Goal: Information Seeking & Learning: Check status

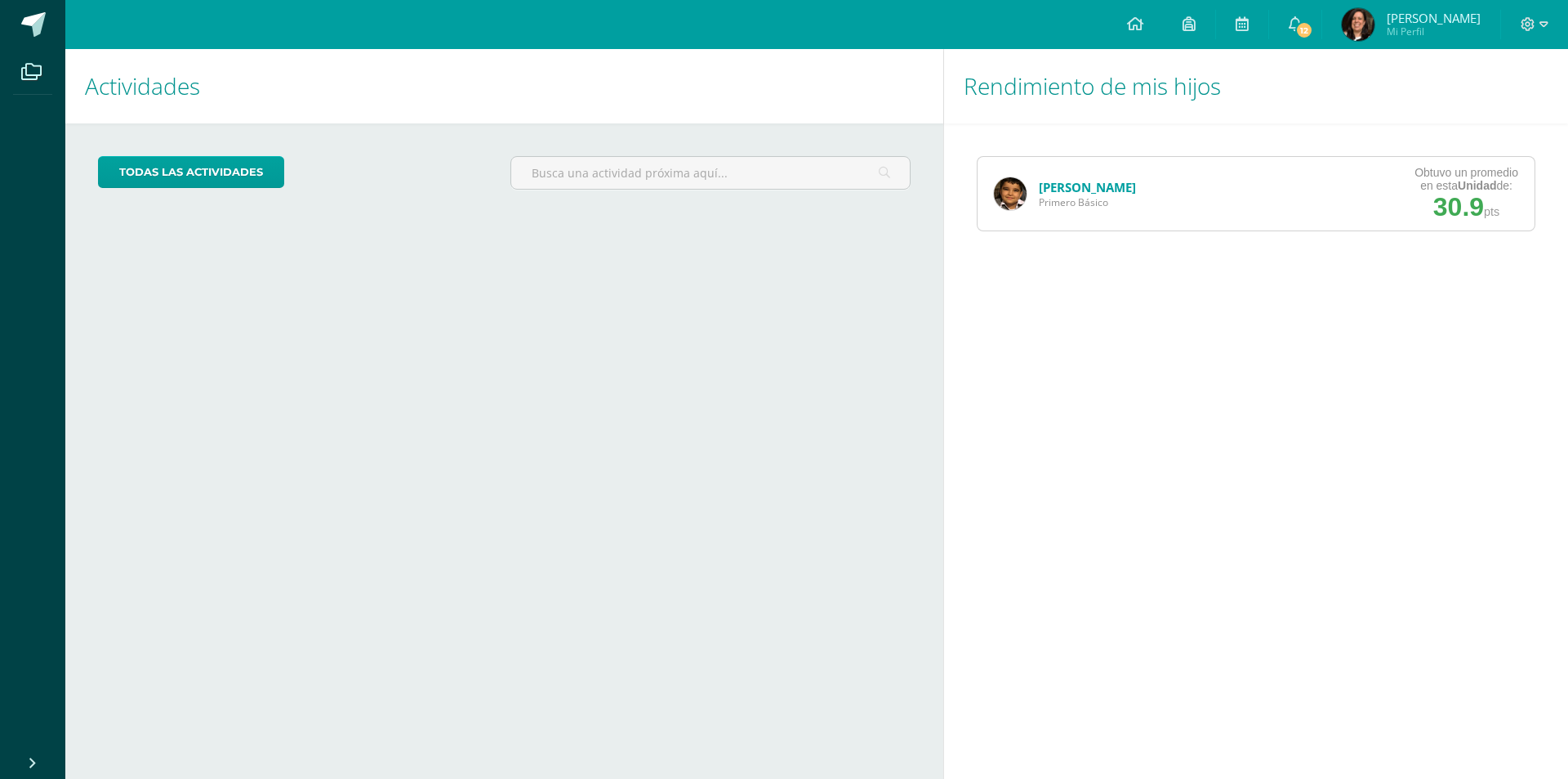
click at [1059, 184] on link "[PERSON_NAME]" at bounding box center [1087, 187] width 97 height 16
click at [1061, 186] on link "[PERSON_NAME]" at bounding box center [1087, 187] width 97 height 16
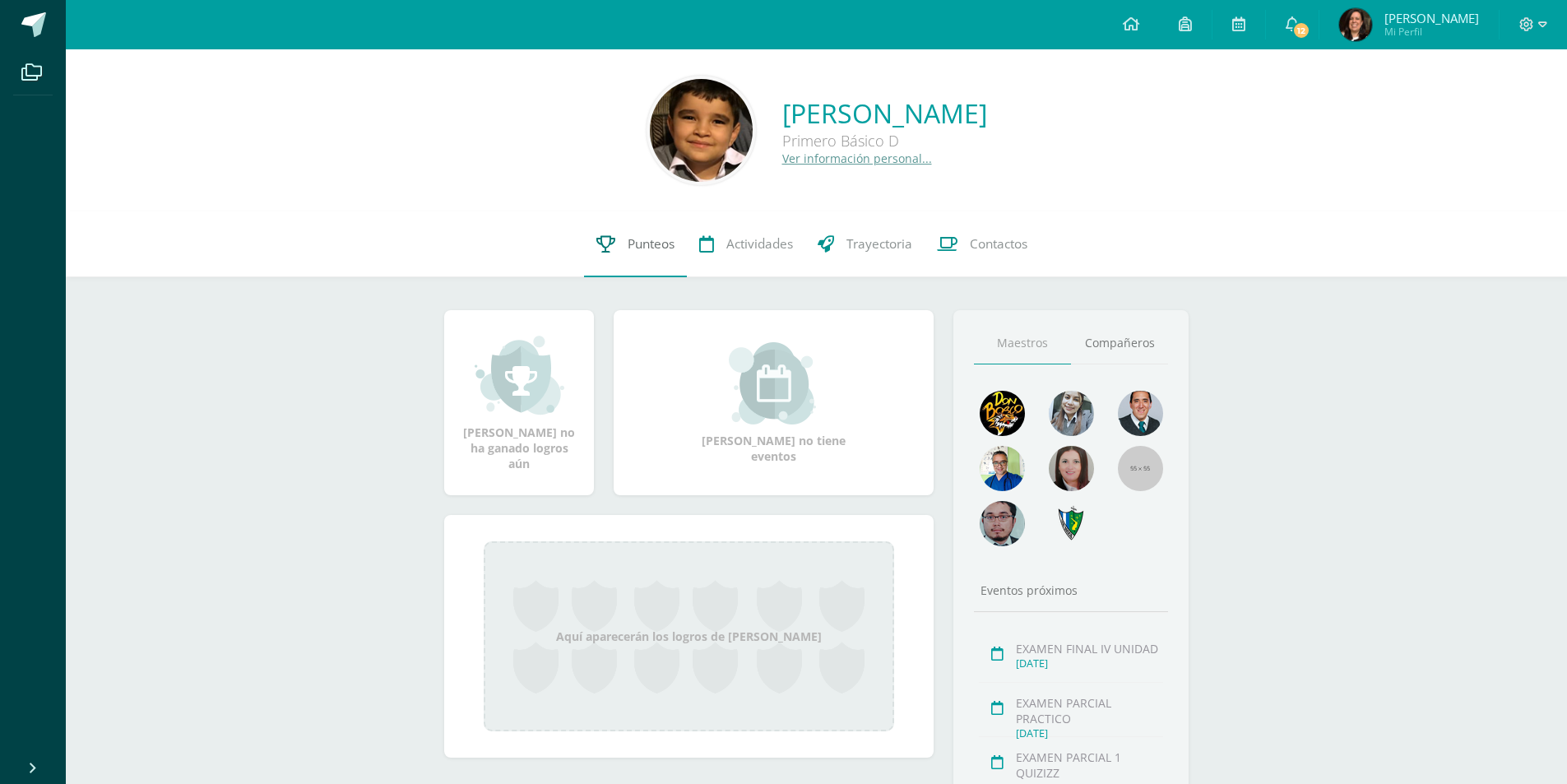
click at [655, 248] on span "Punteos" at bounding box center [651, 244] width 47 height 17
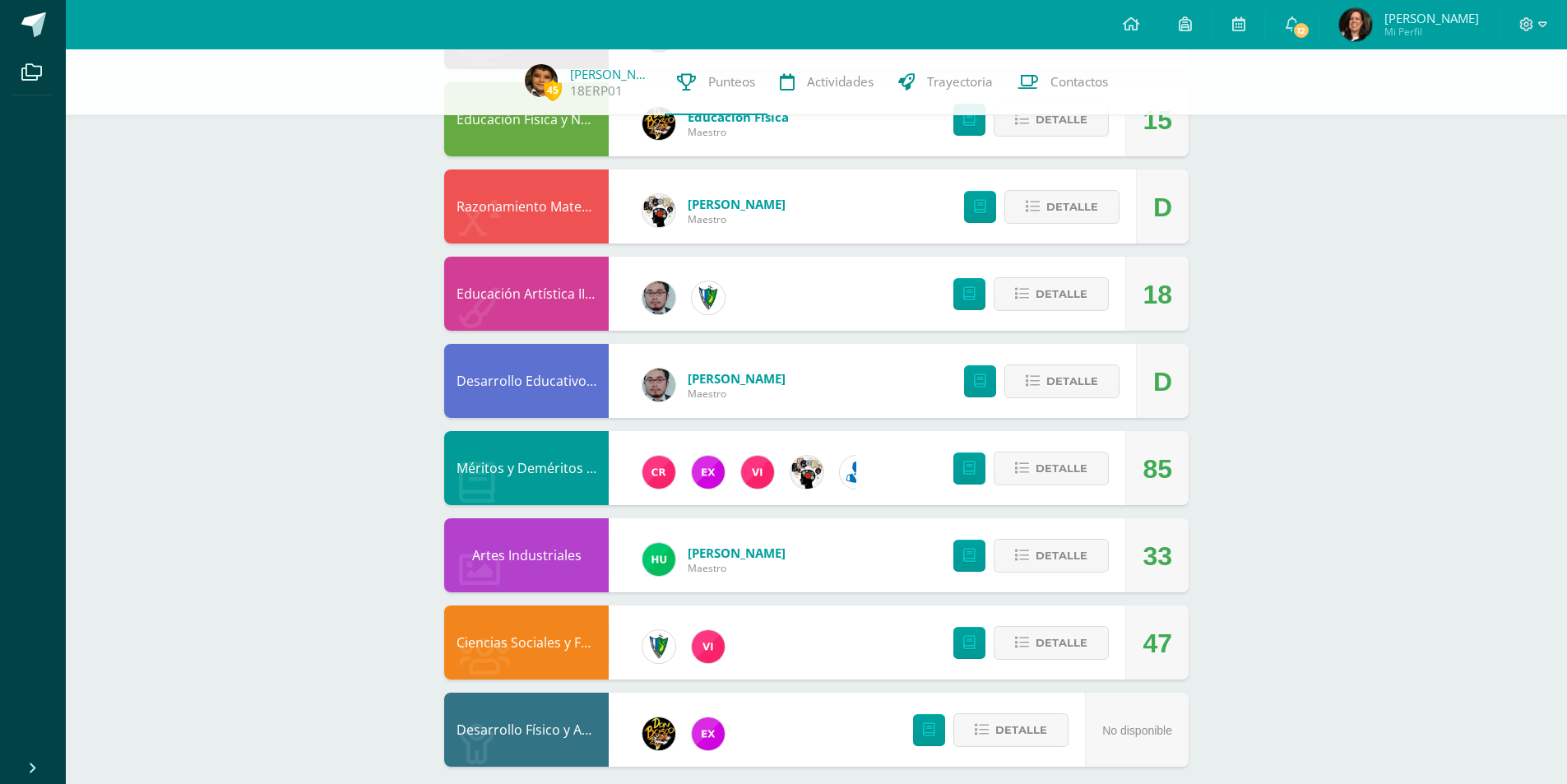
scroll to position [976, 0]
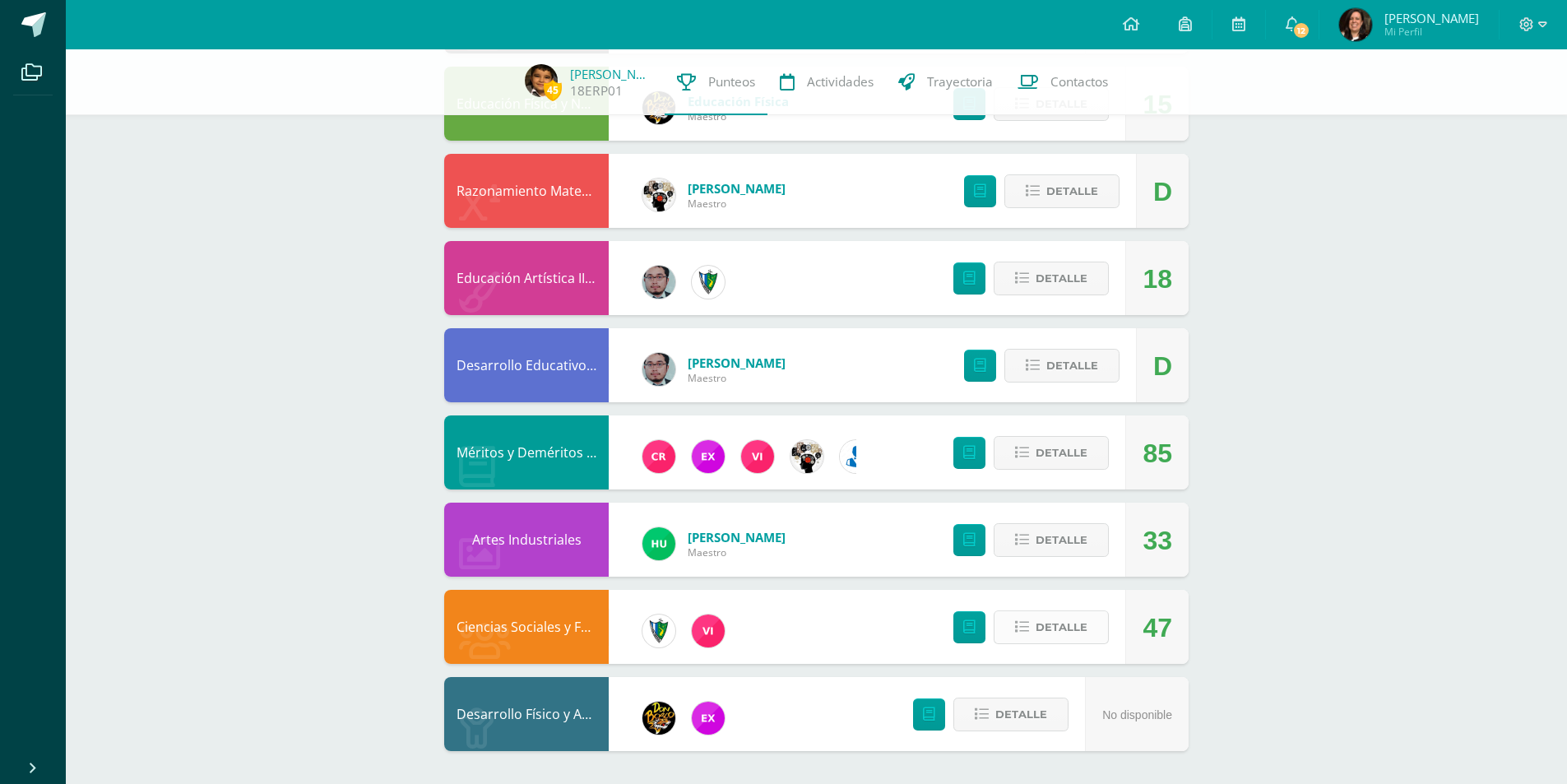
click at [1049, 626] on span "Detalle" at bounding box center [1062, 626] width 52 height 30
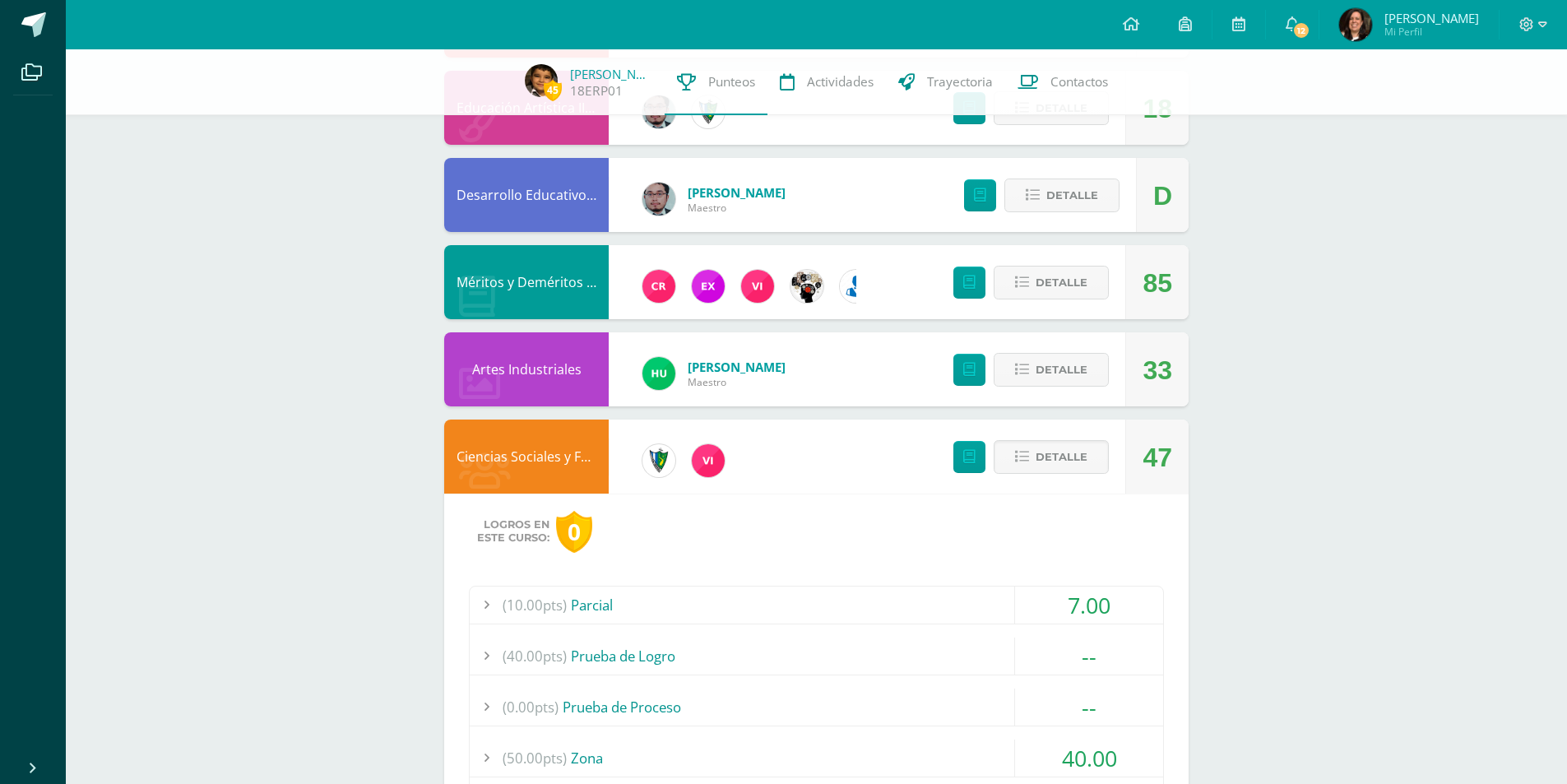
scroll to position [1387, 0]
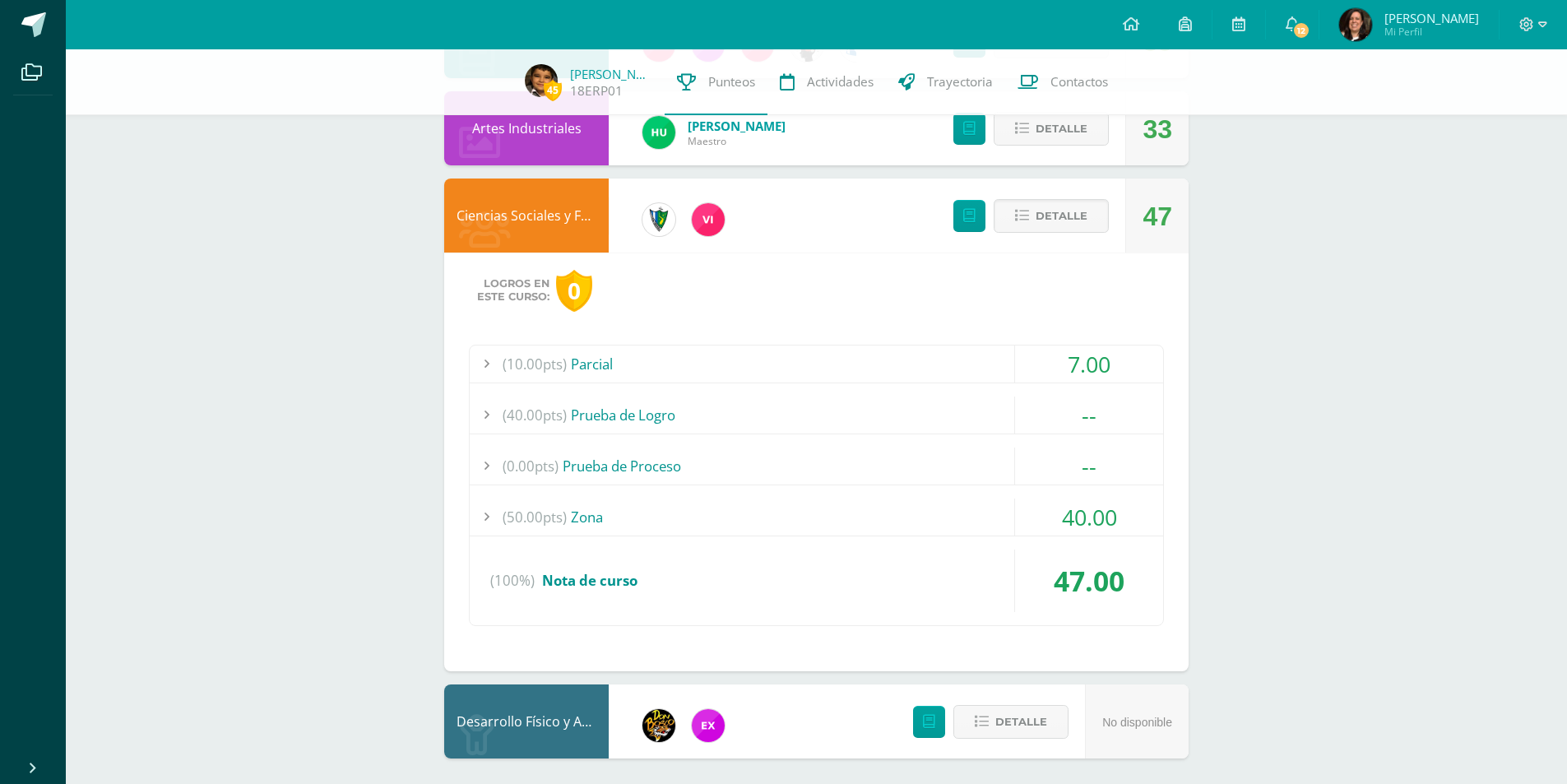
click at [484, 521] on div at bounding box center [486, 516] width 33 height 37
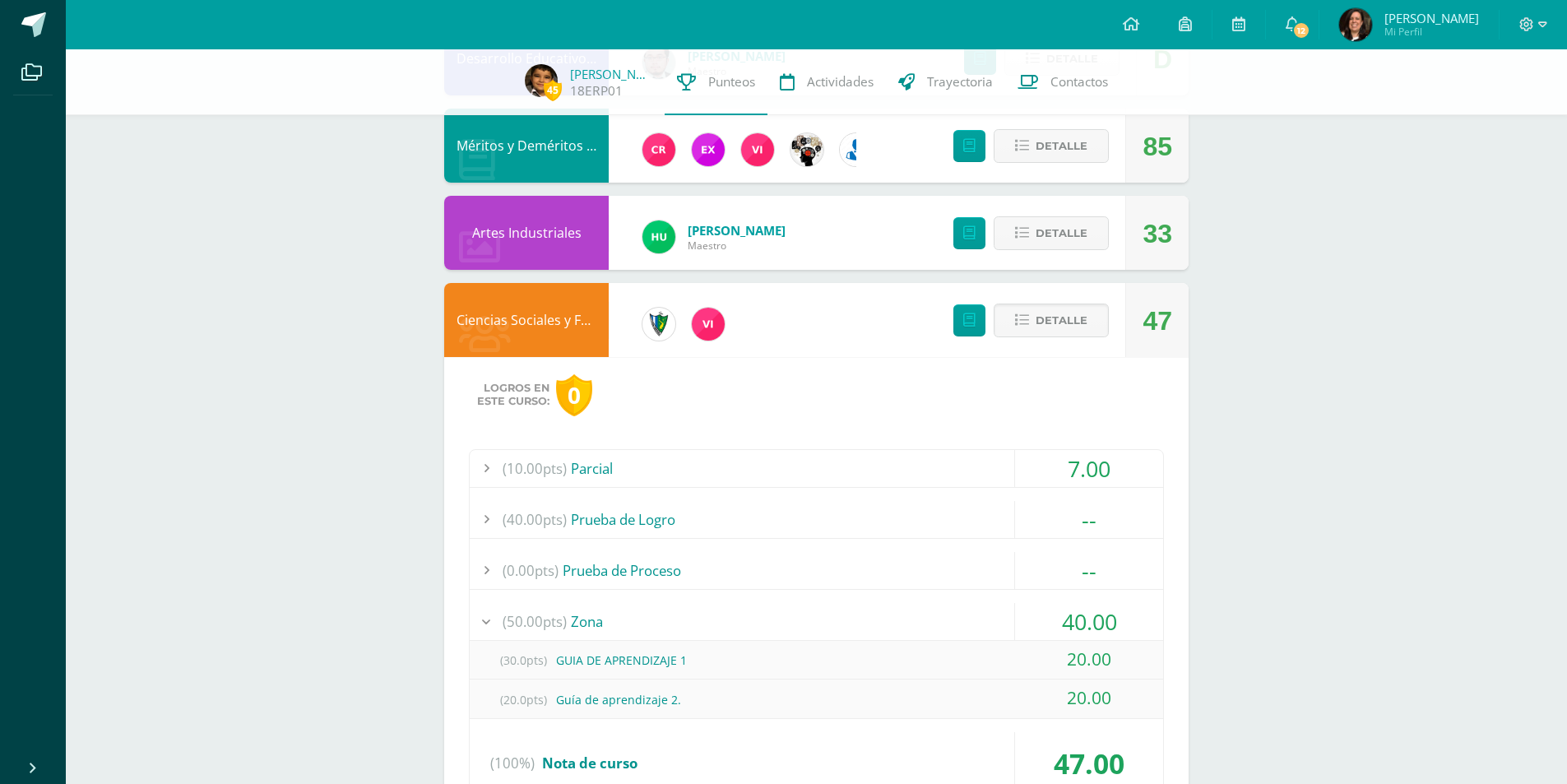
scroll to position [1140, 0]
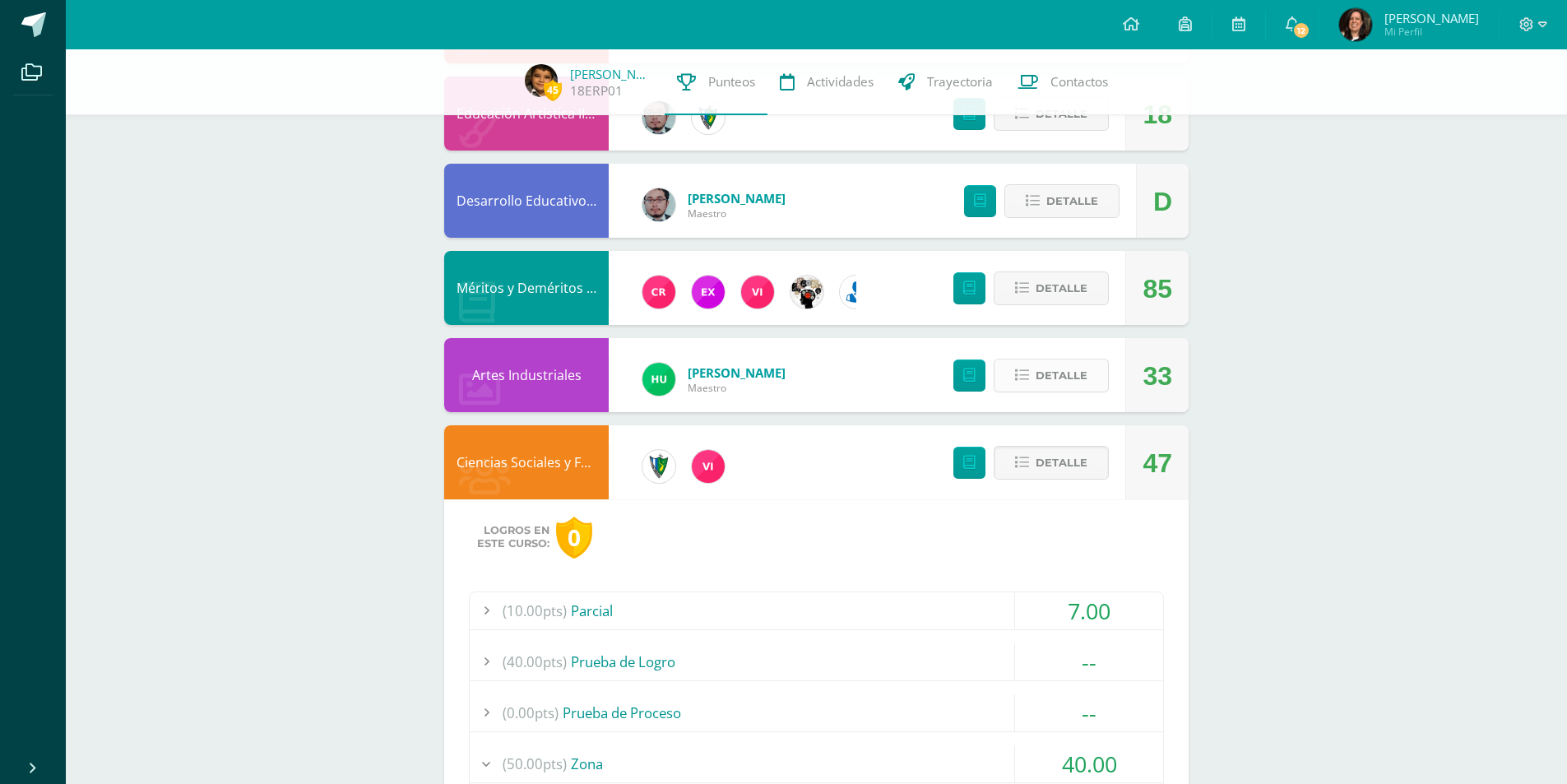
click at [1035, 372] on button "Detalle" at bounding box center [1050, 376] width 115 height 34
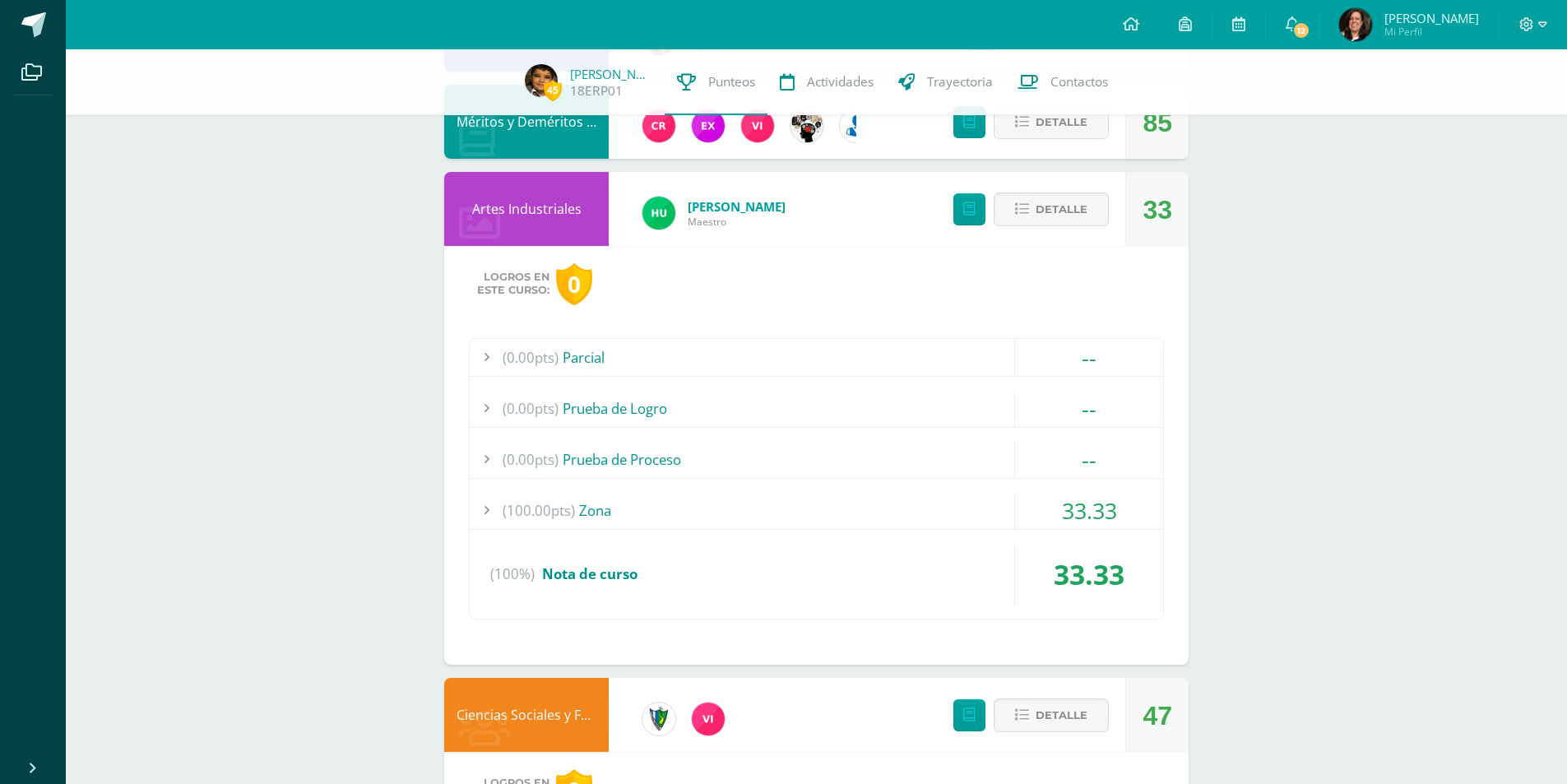
scroll to position [1387, 0]
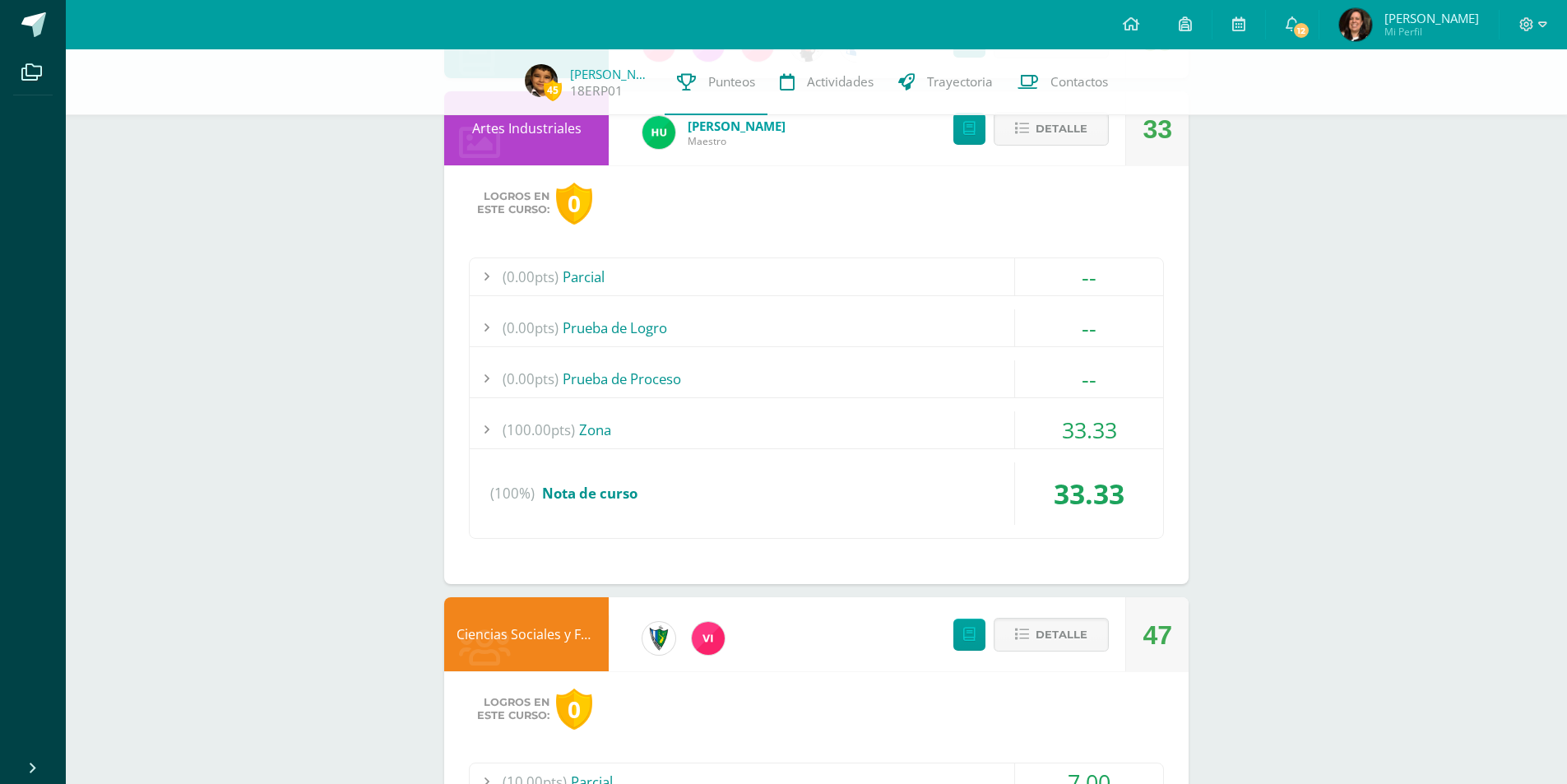
click at [485, 430] on div at bounding box center [486, 429] width 33 height 37
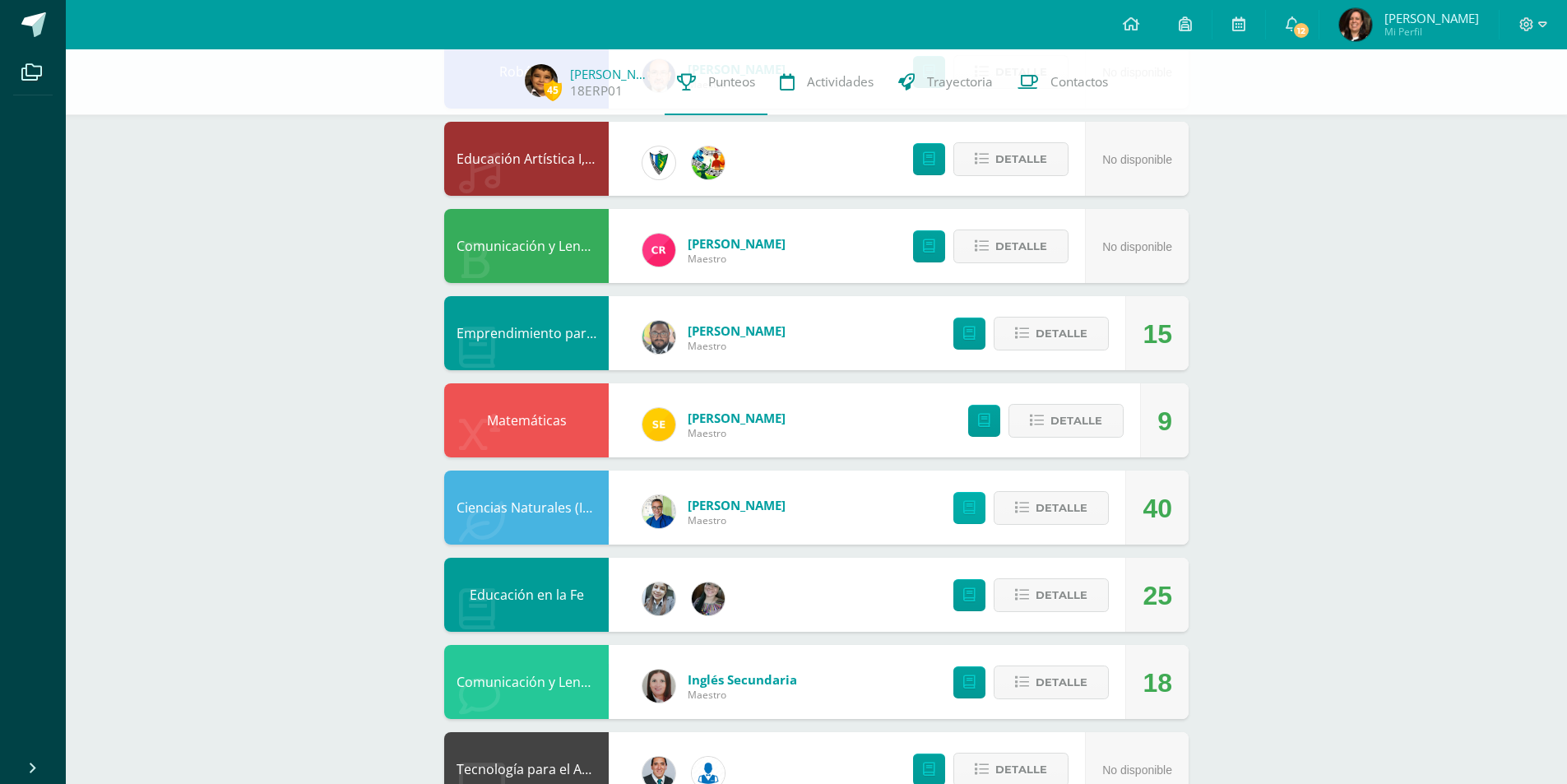
scroll to position [328, 0]
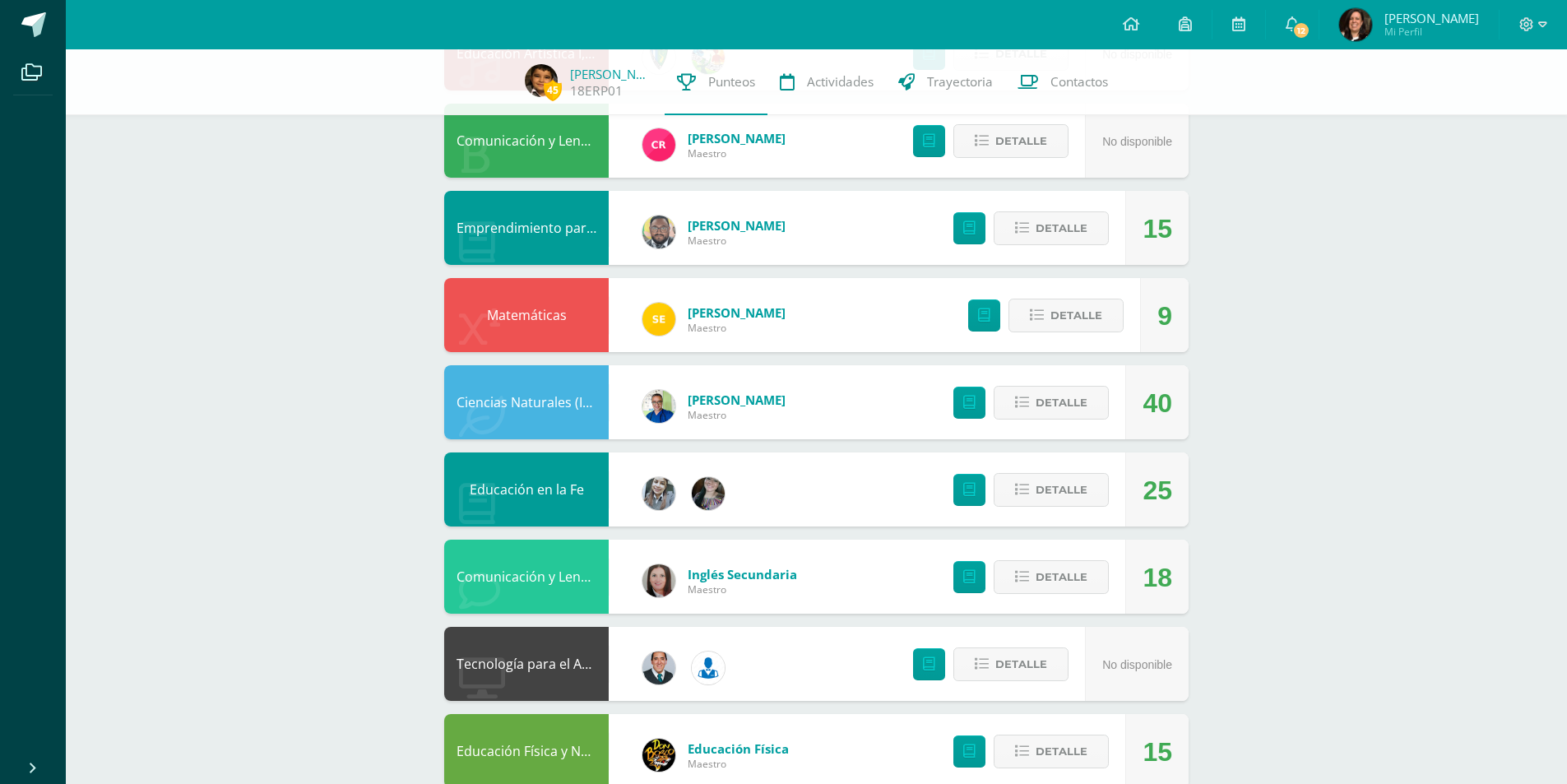
click at [1044, 209] on div "Detalle" at bounding box center [1027, 228] width 197 height 74
click at [1043, 226] on span "Detalle" at bounding box center [1062, 228] width 52 height 30
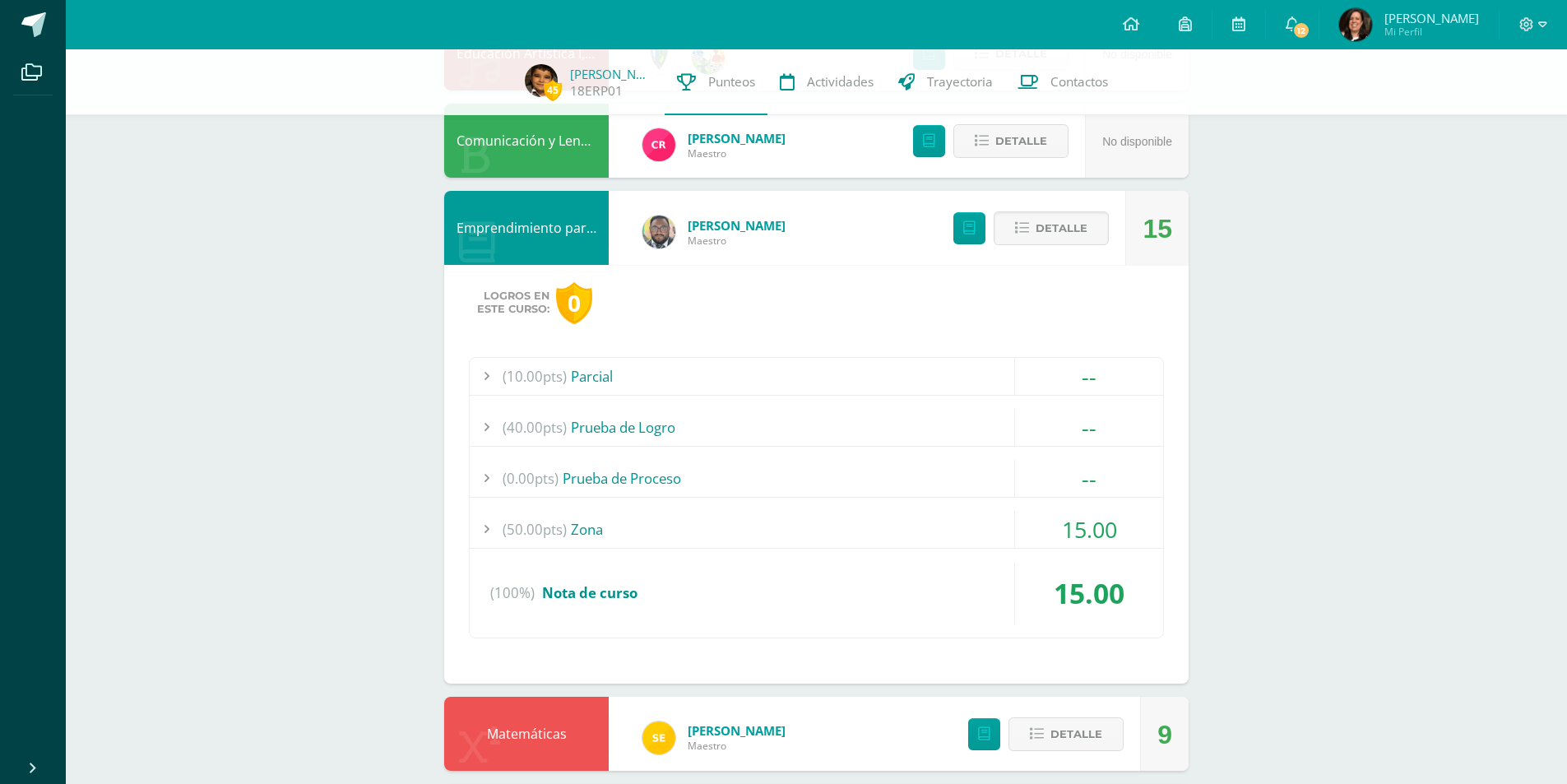
click at [482, 526] on div at bounding box center [486, 529] width 33 height 37
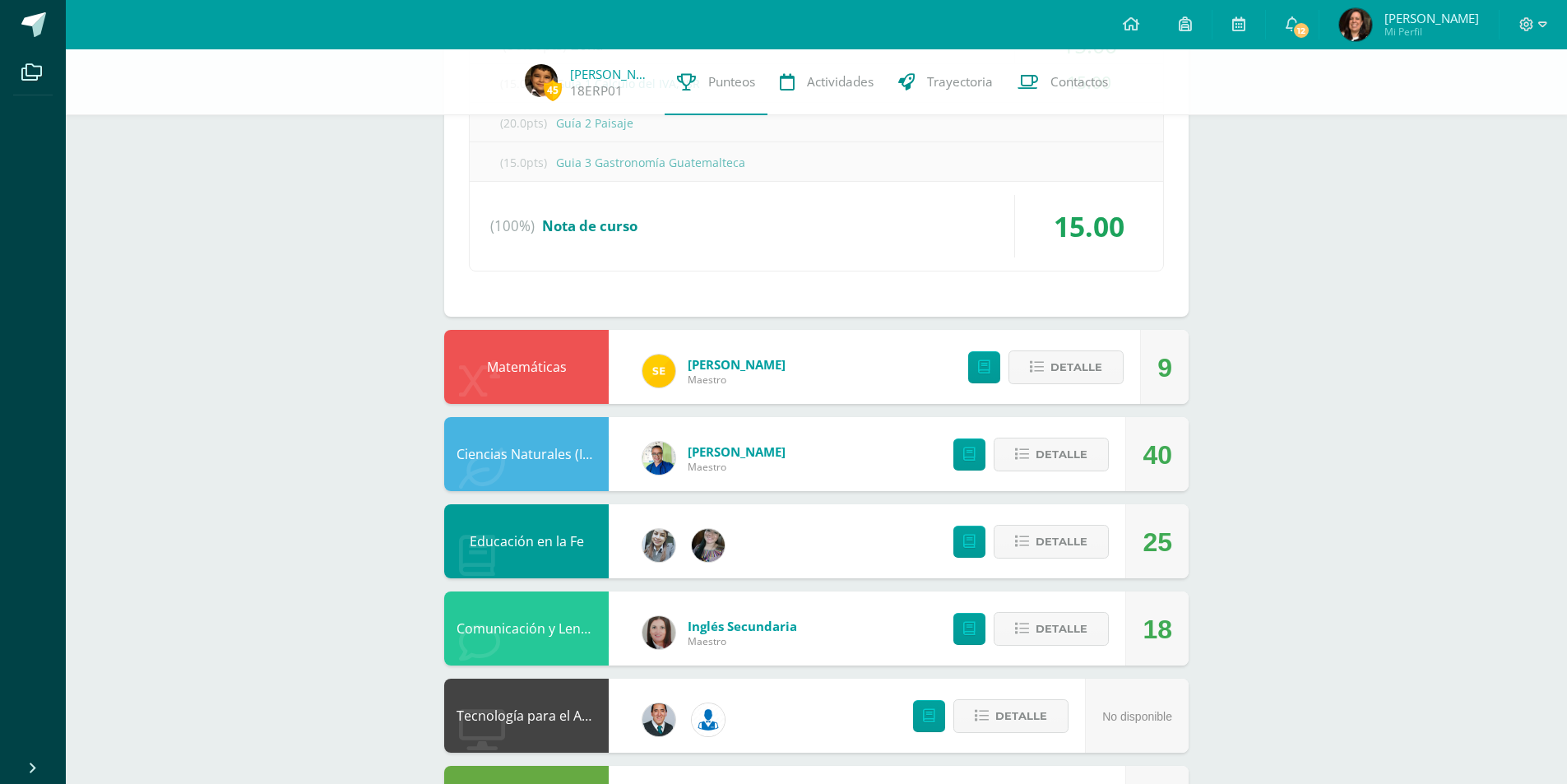
scroll to position [986, 0]
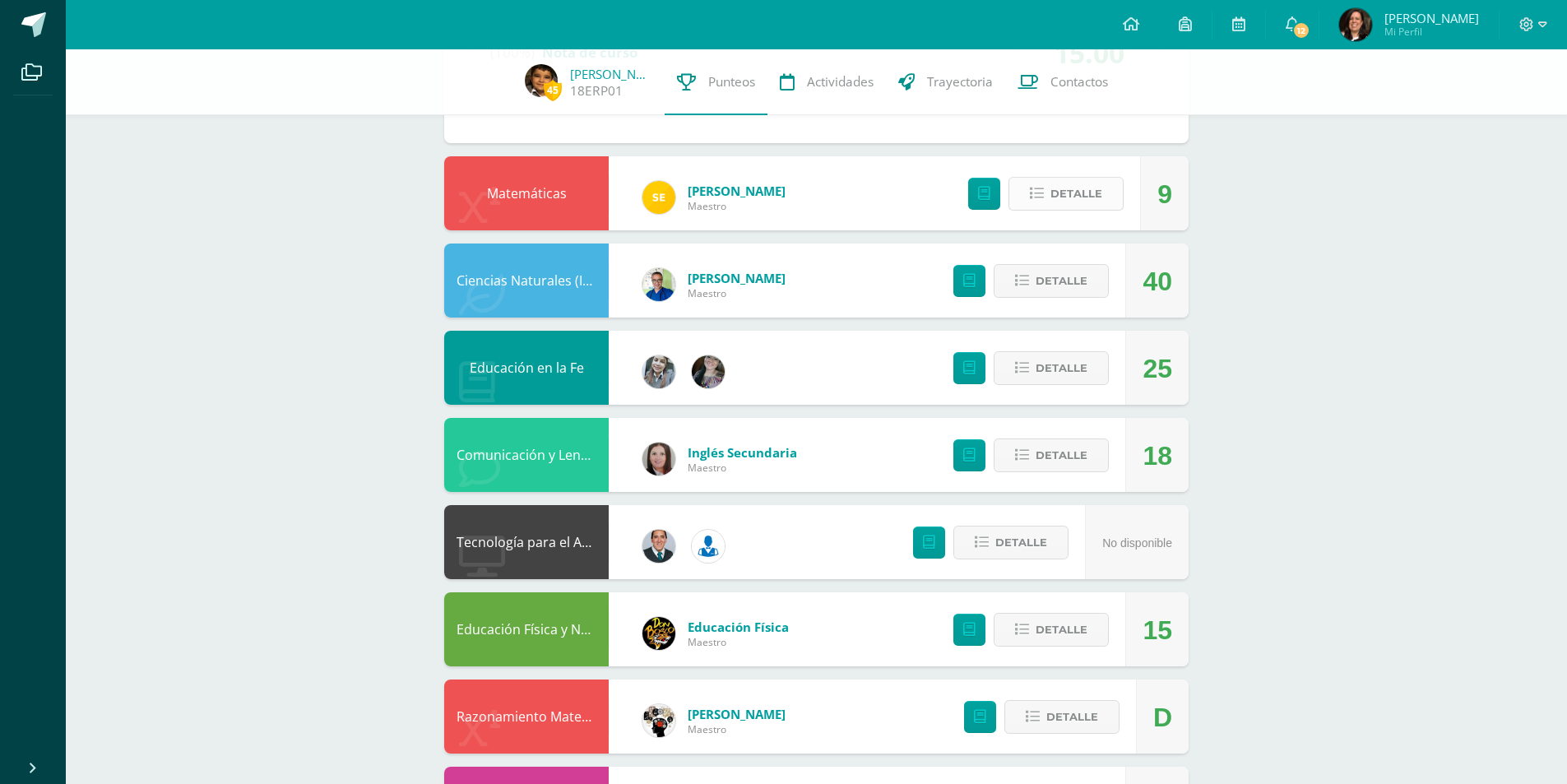
click at [1094, 187] on span "Detalle" at bounding box center [1076, 194] width 52 height 30
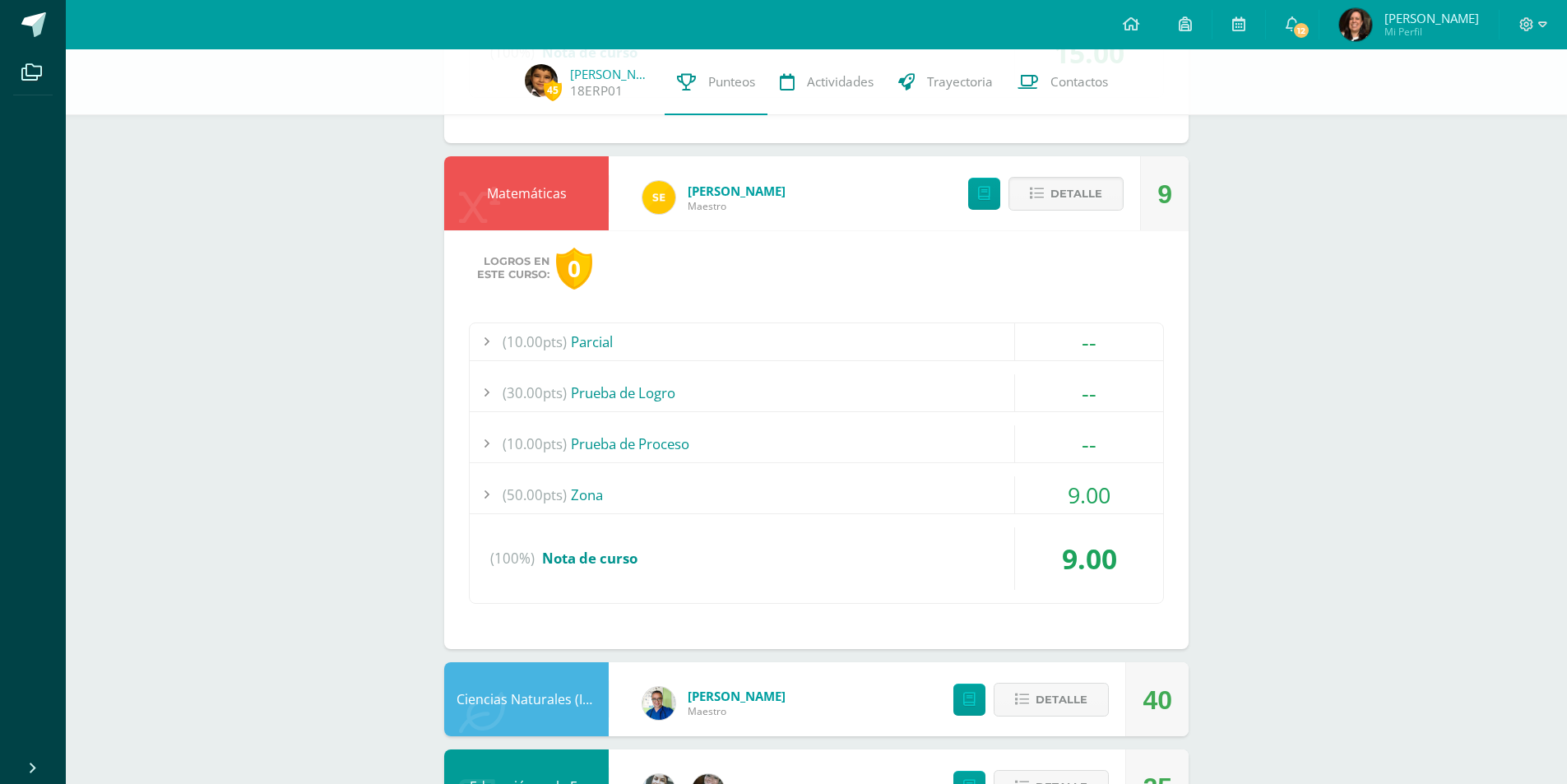
click at [484, 495] on div at bounding box center [486, 495] width 33 height 37
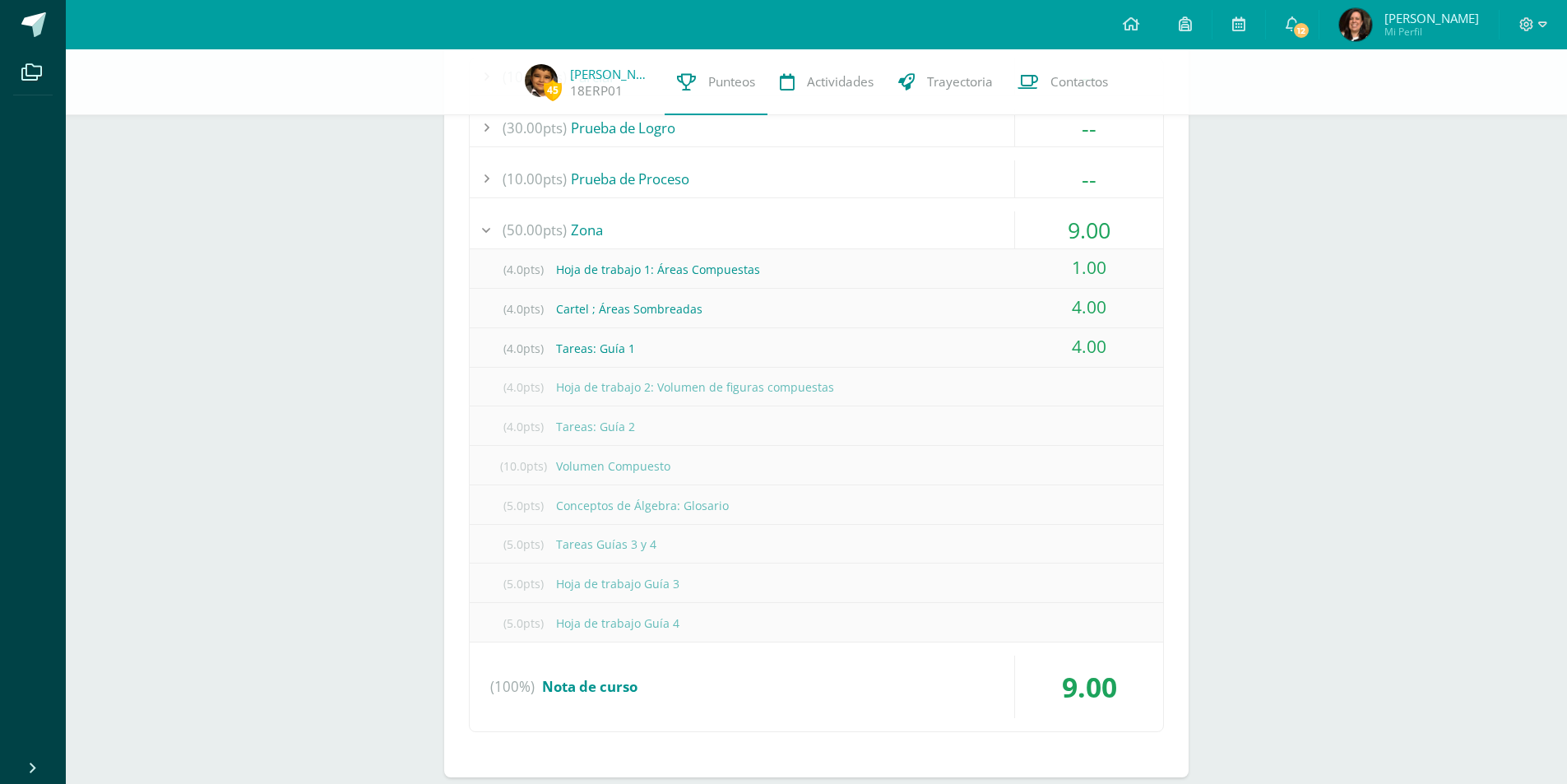
scroll to position [1151, 0]
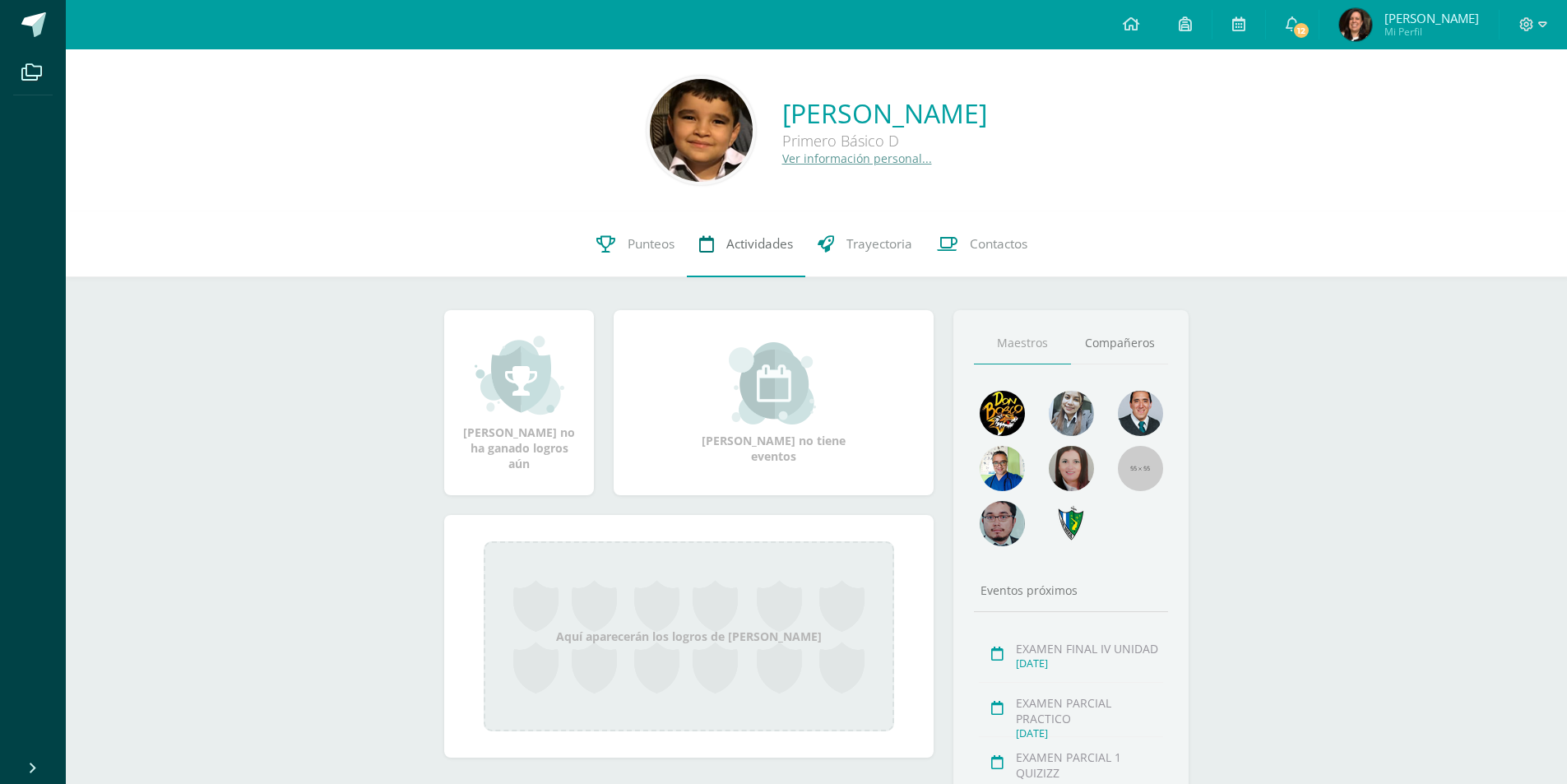
click at [766, 249] on span "Actividades" at bounding box center [760, 244] width 66 height 17
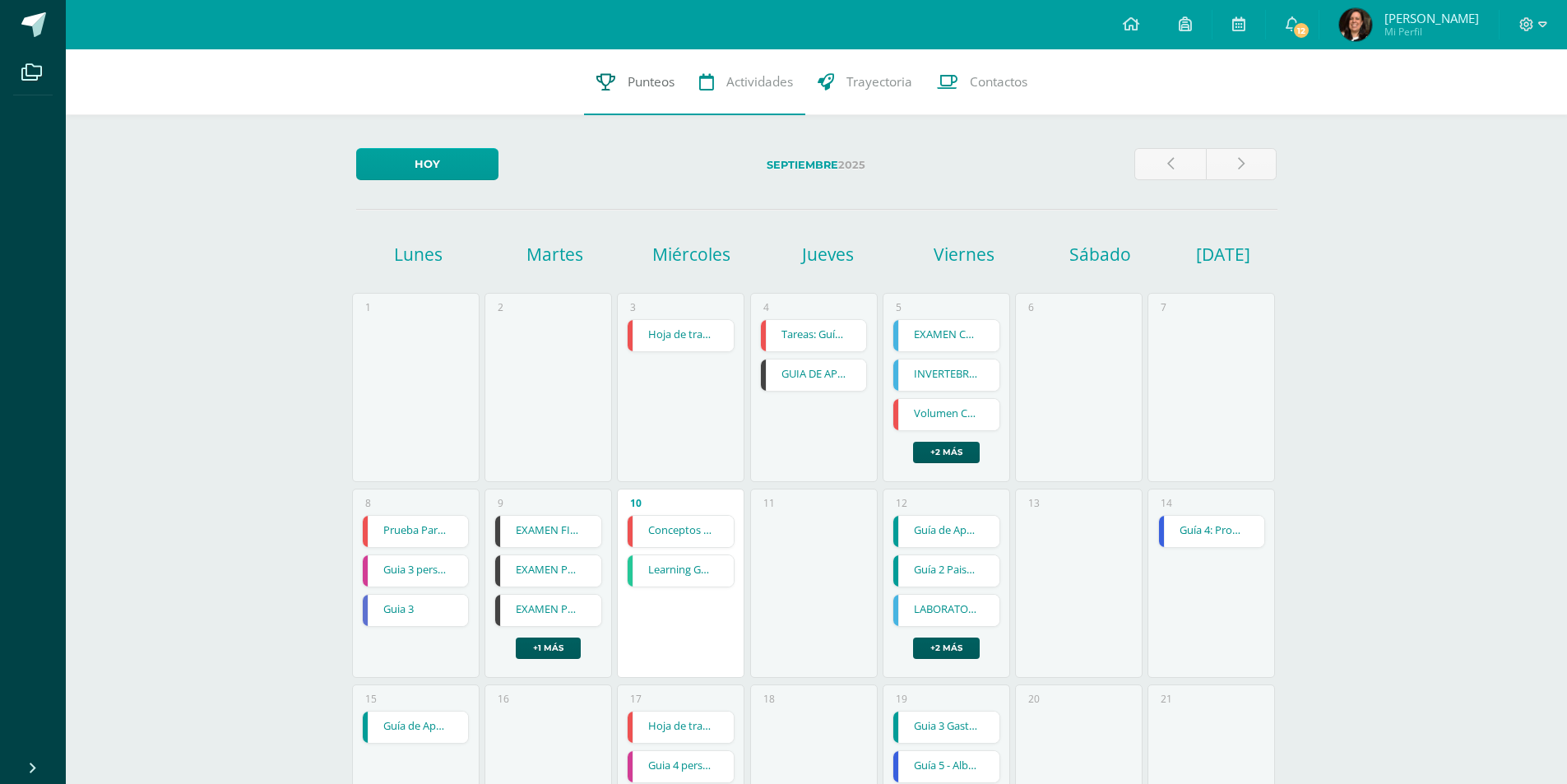
click at [648, 87] on span "Punteos" at bounding box center [651, 82] width 47 height 17
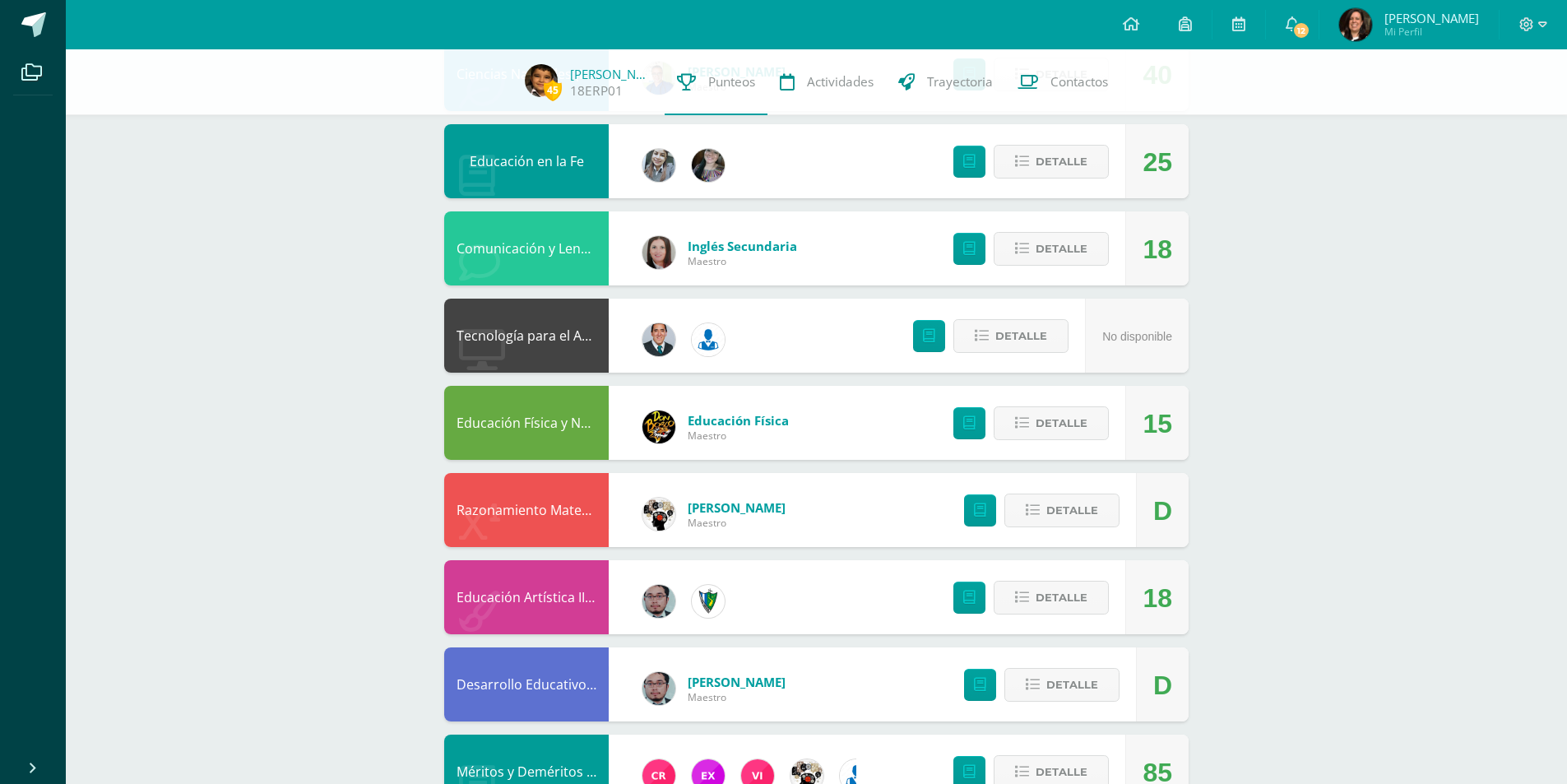
scroll to position [658, 0]
click at [1055, 249] on span "Detalle" at bounding box center [1062, 248] width 52 height 30
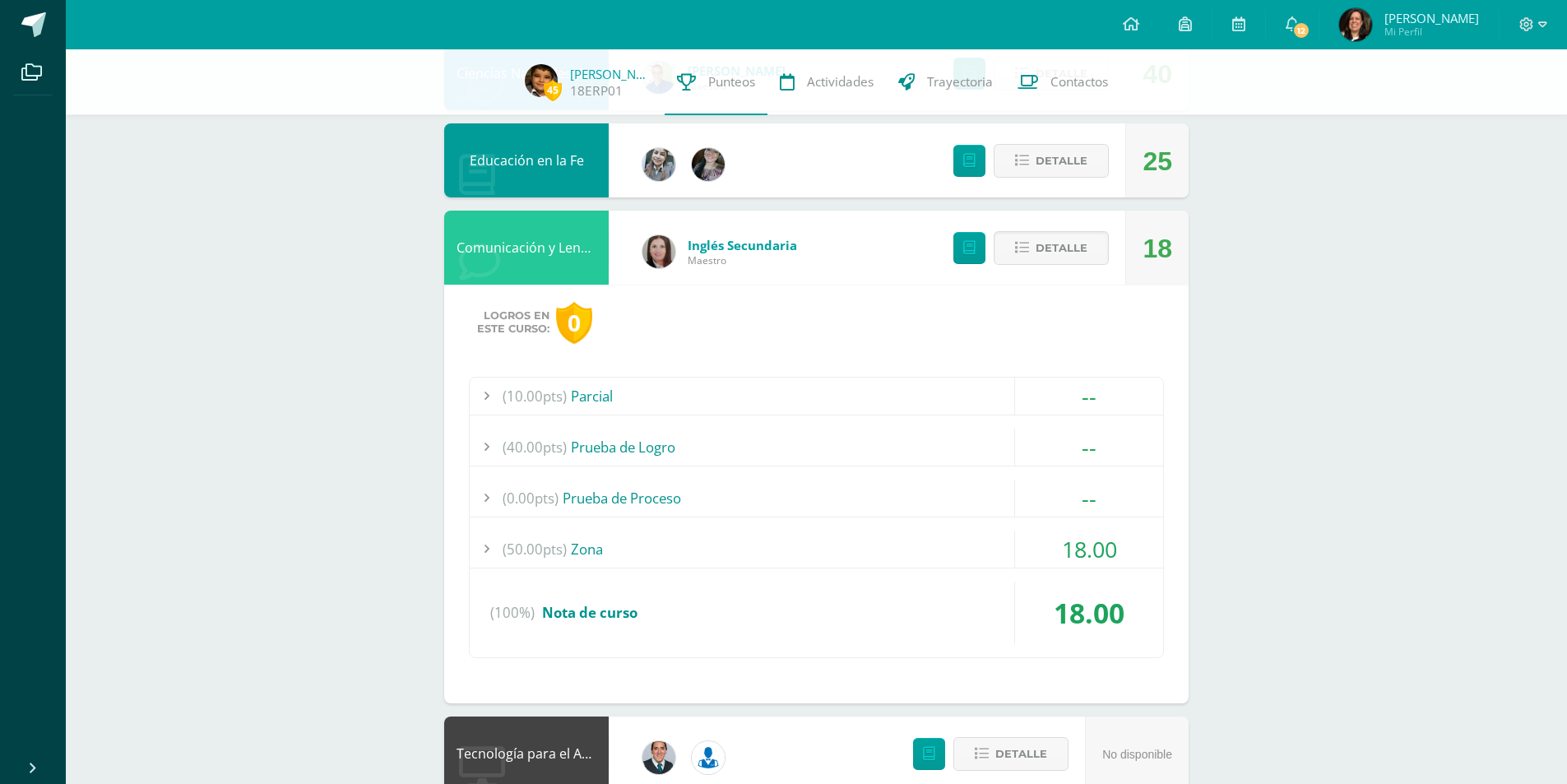
click at [485, 547] on div at bounding box center [486, 549] width 33 height 37
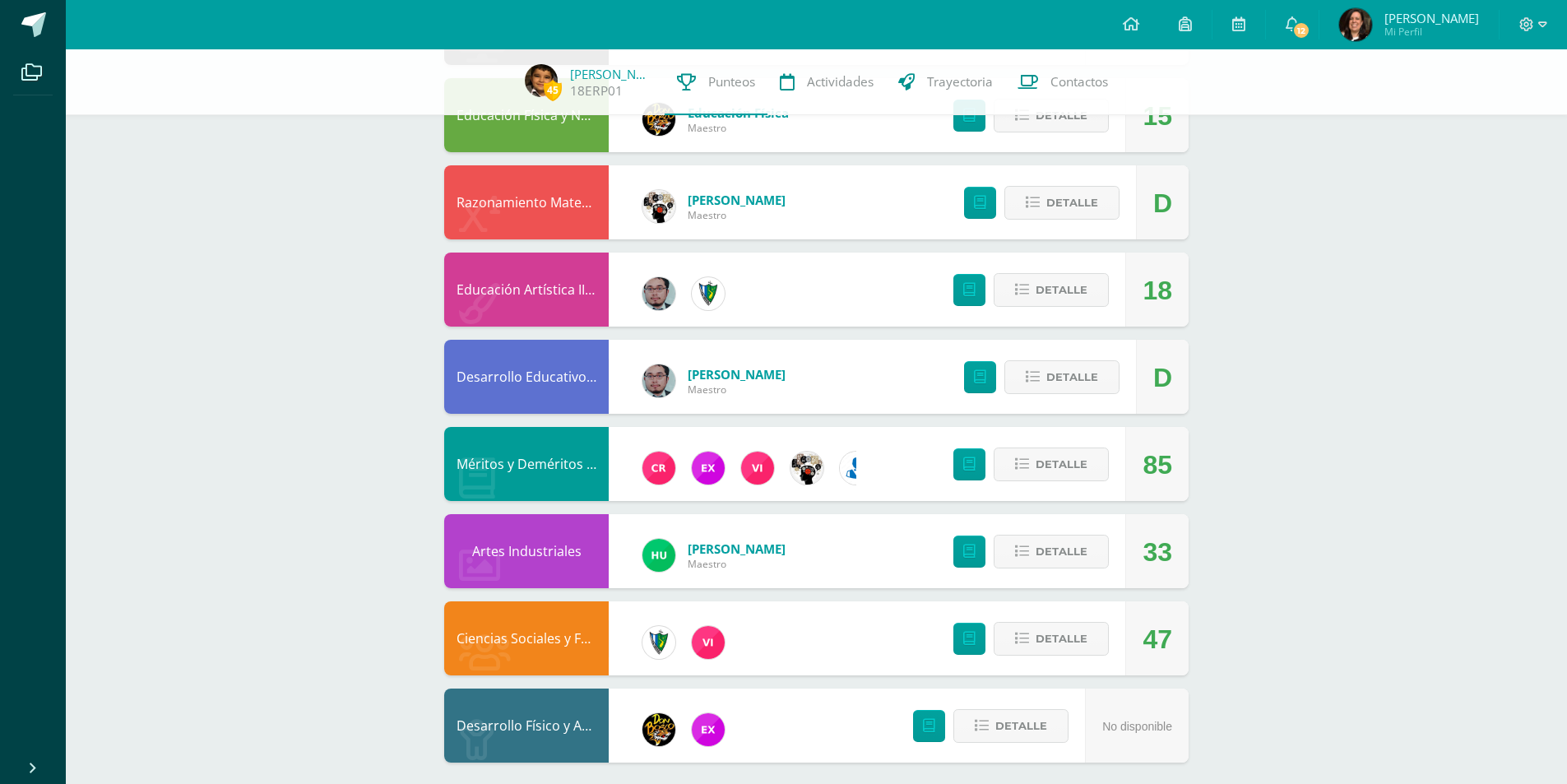
scroll to position [1512, 0]
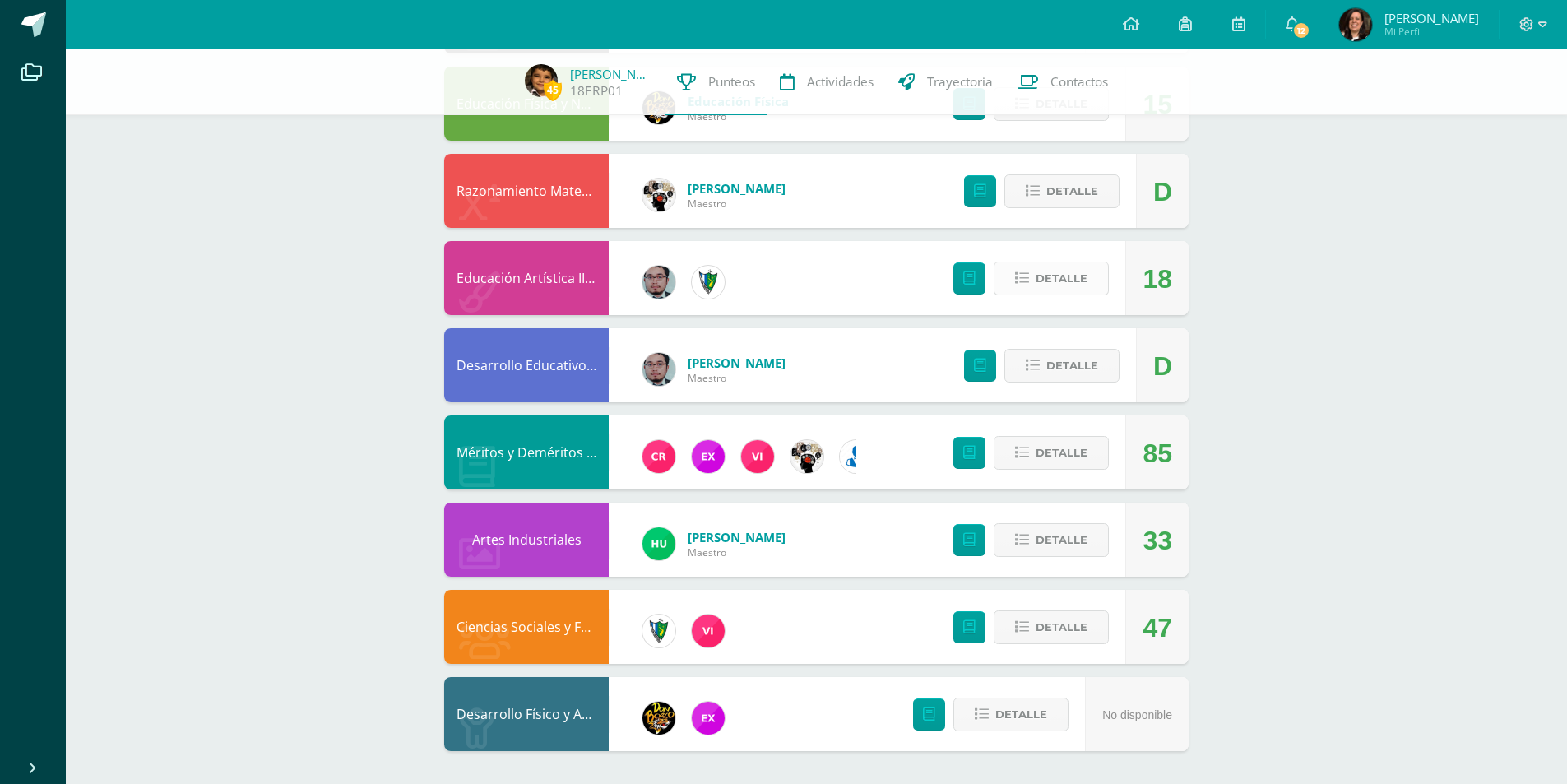
click at [1061, 289] on span "Detalle" at bounding box center [1062, 278] width 52 height 30
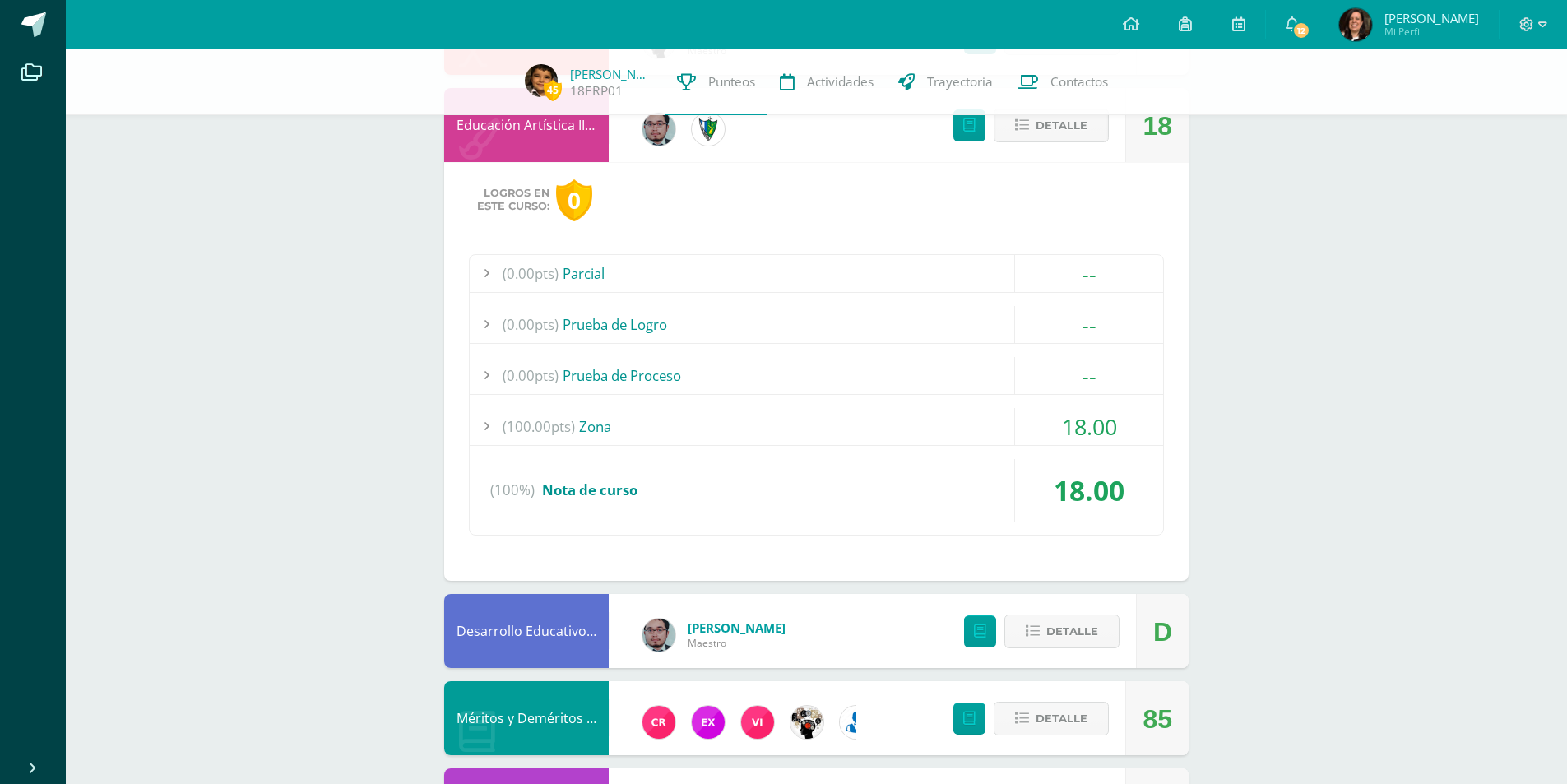
scroll to position [1931, 0]
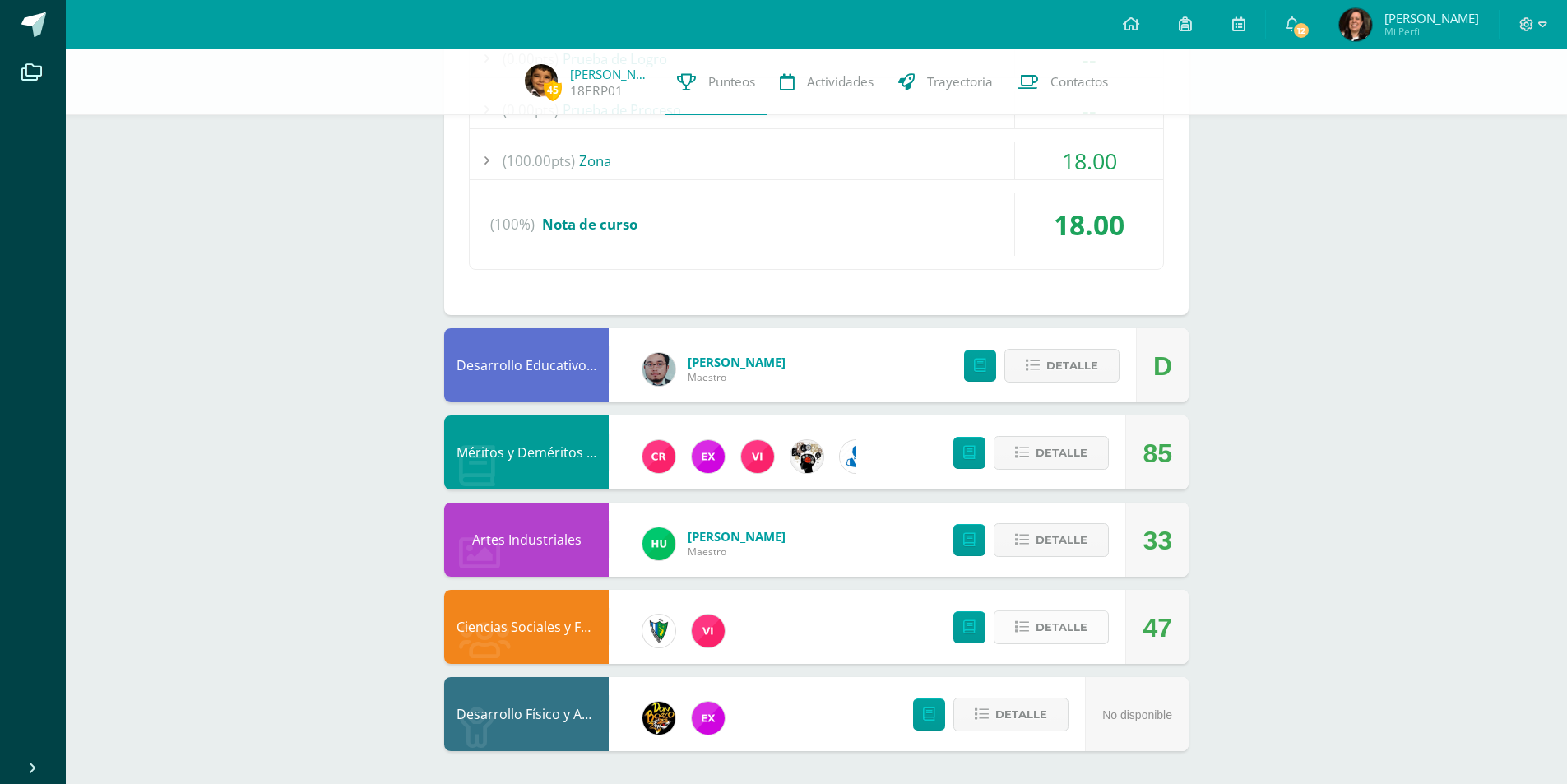
click at [1029, 621] on icon at bounding box center [1022, 626] width 14 height 14
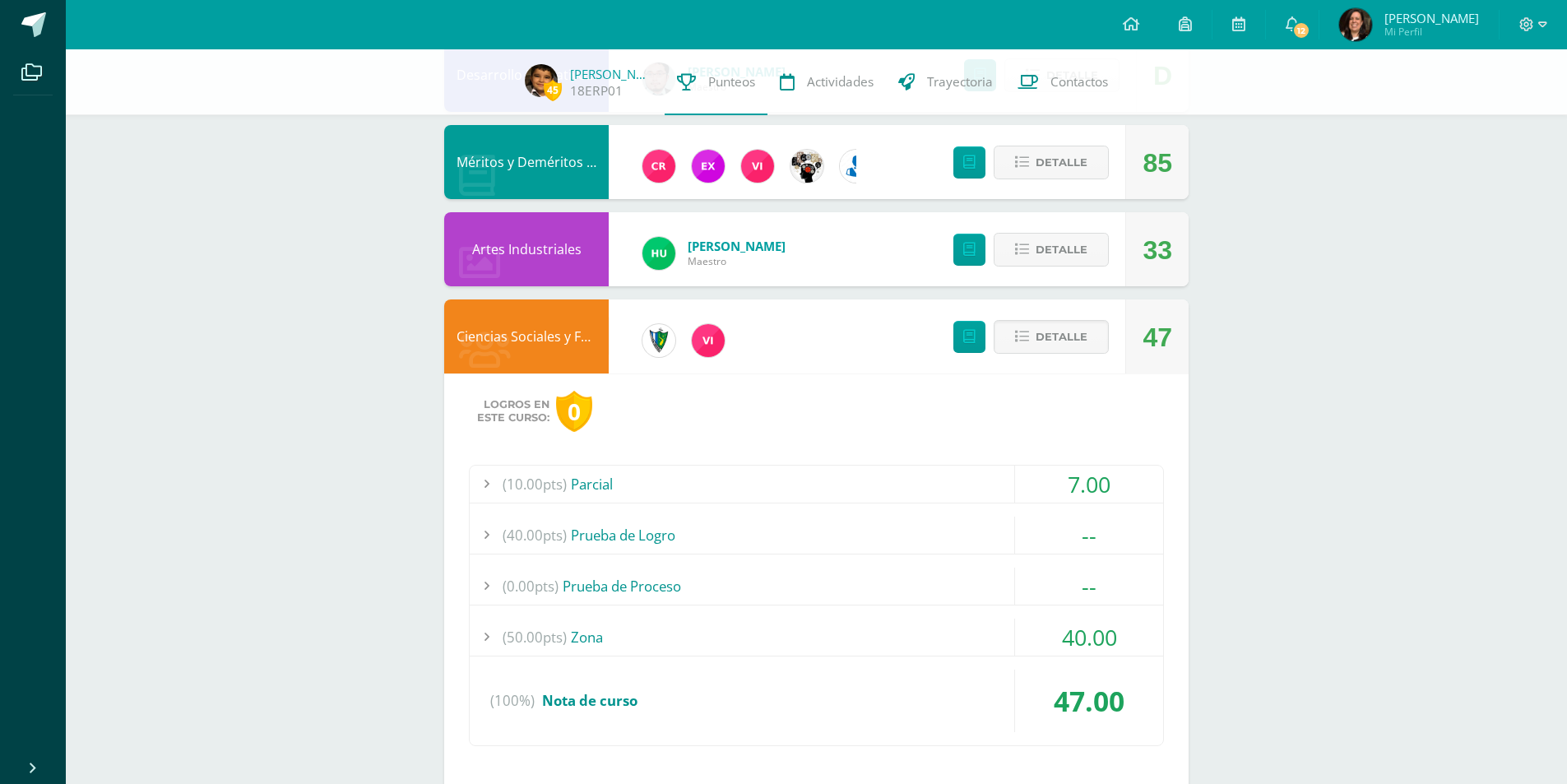
scroll to position [2342, 0]
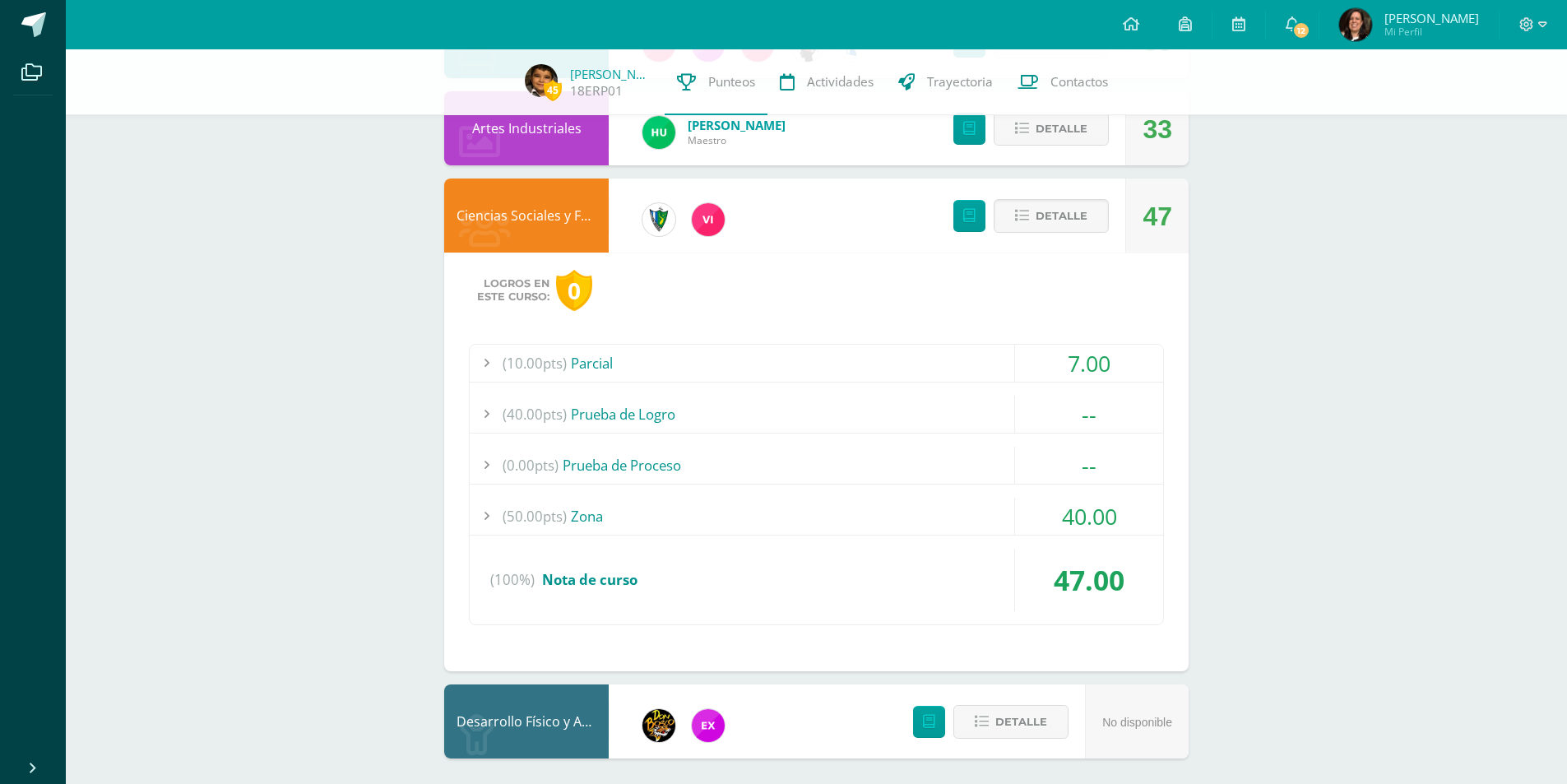
click at [481, 514] on div at bounding box center [486, 515] width 33 height 37
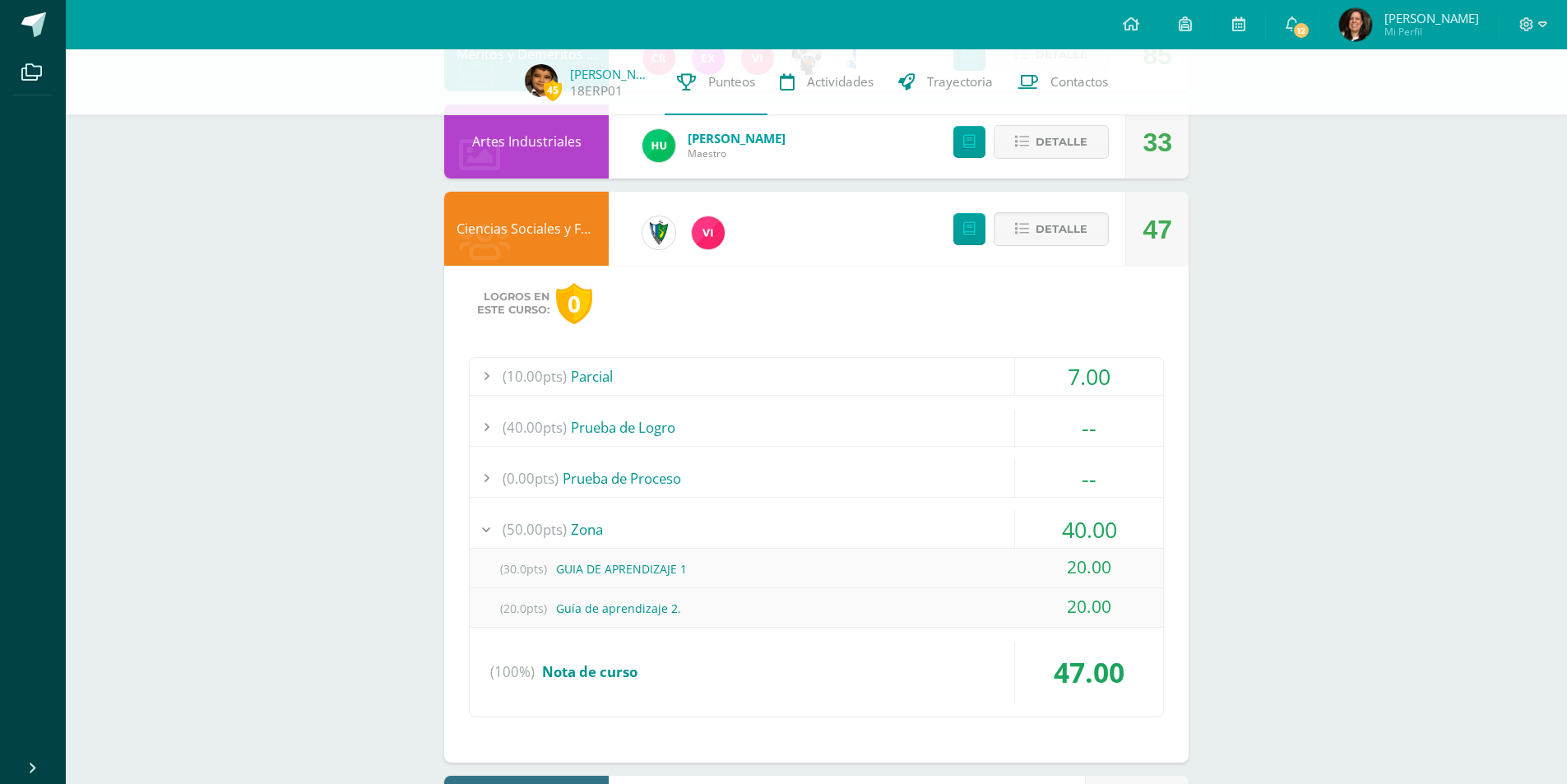
scroll to position [2145, 0]
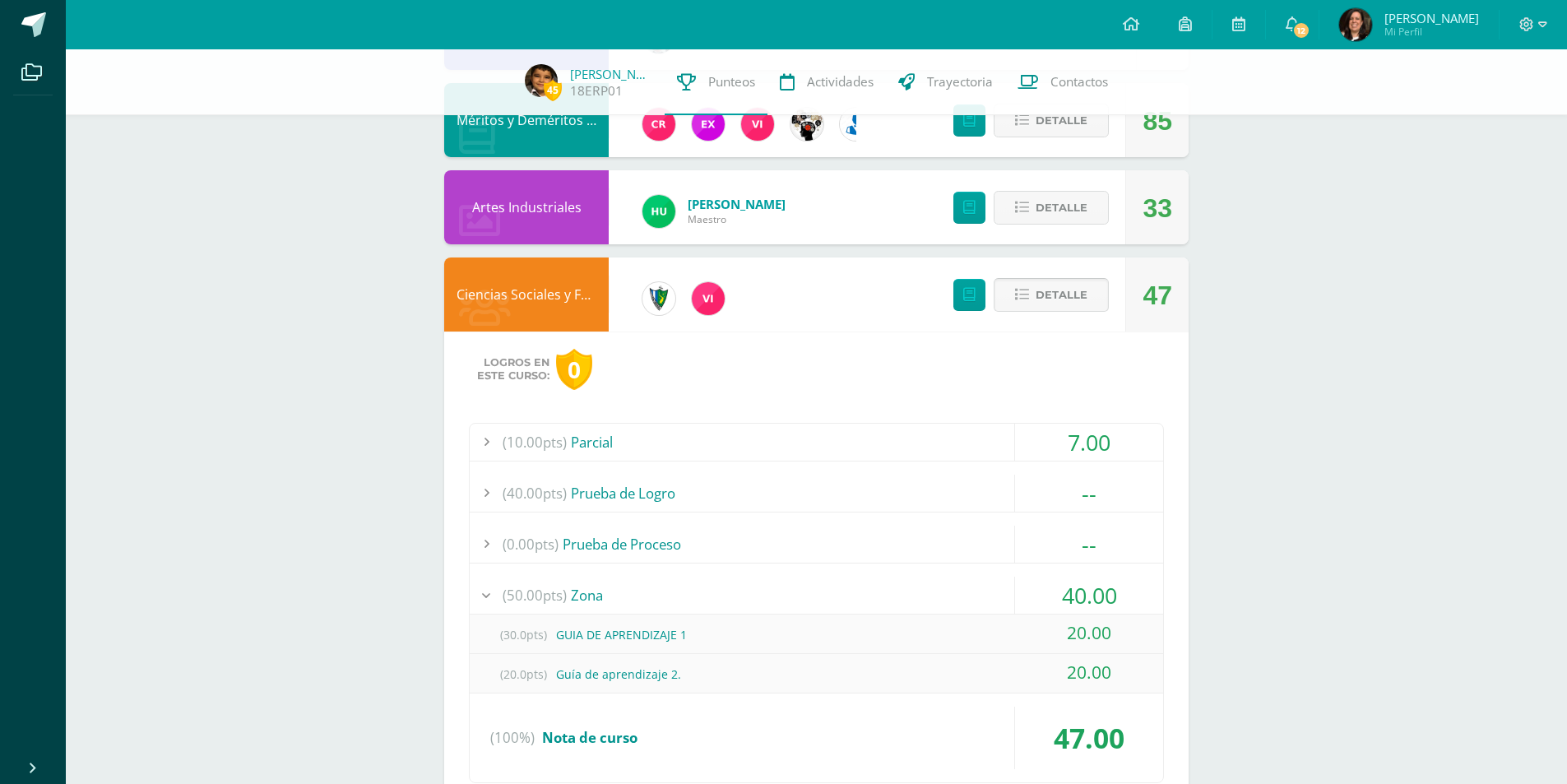
click at [1034, 300] on button "Detalle" at bounding box center [1050, 295] width 115 height 34
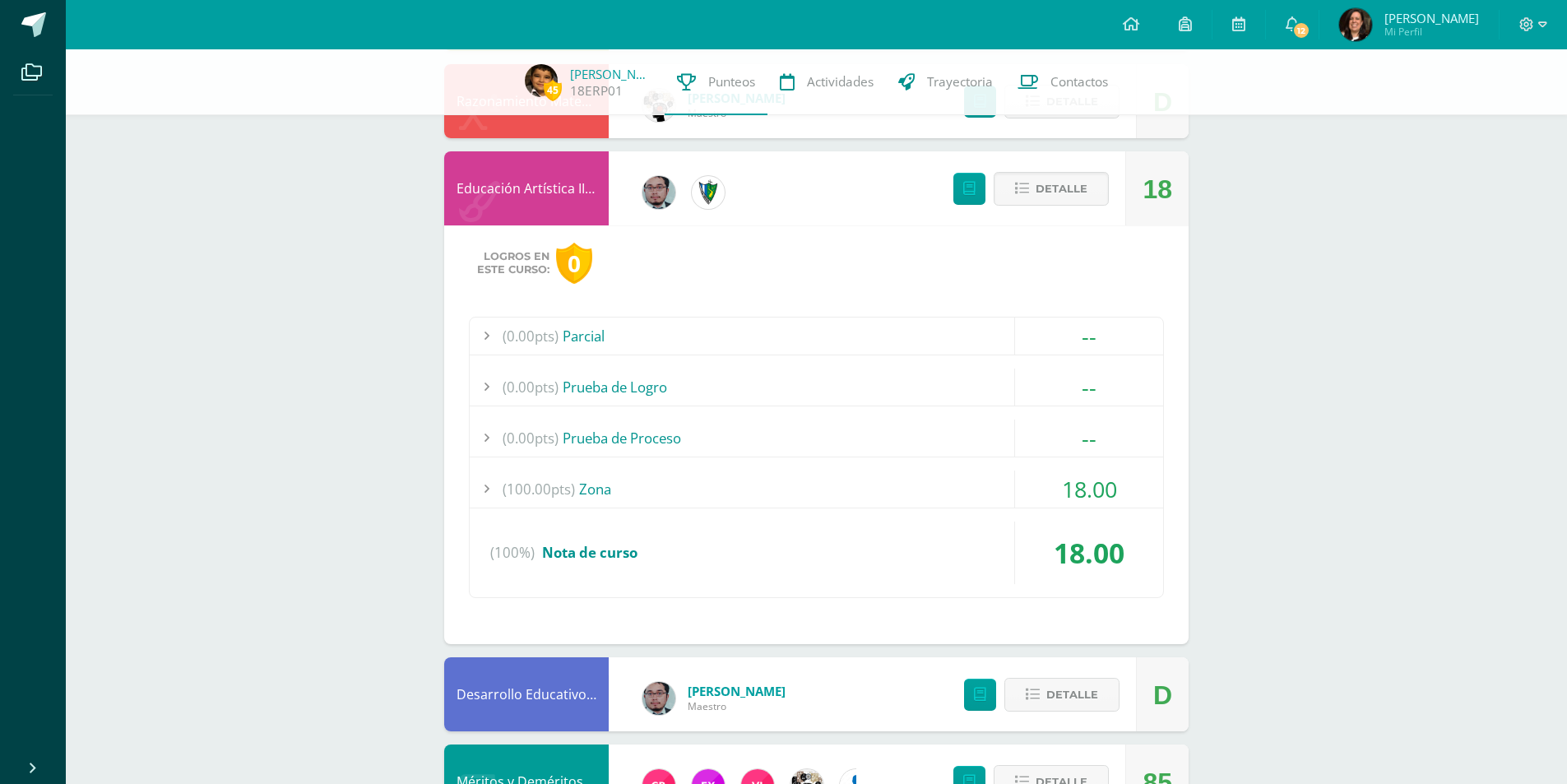
scroll to position [1155, 0]
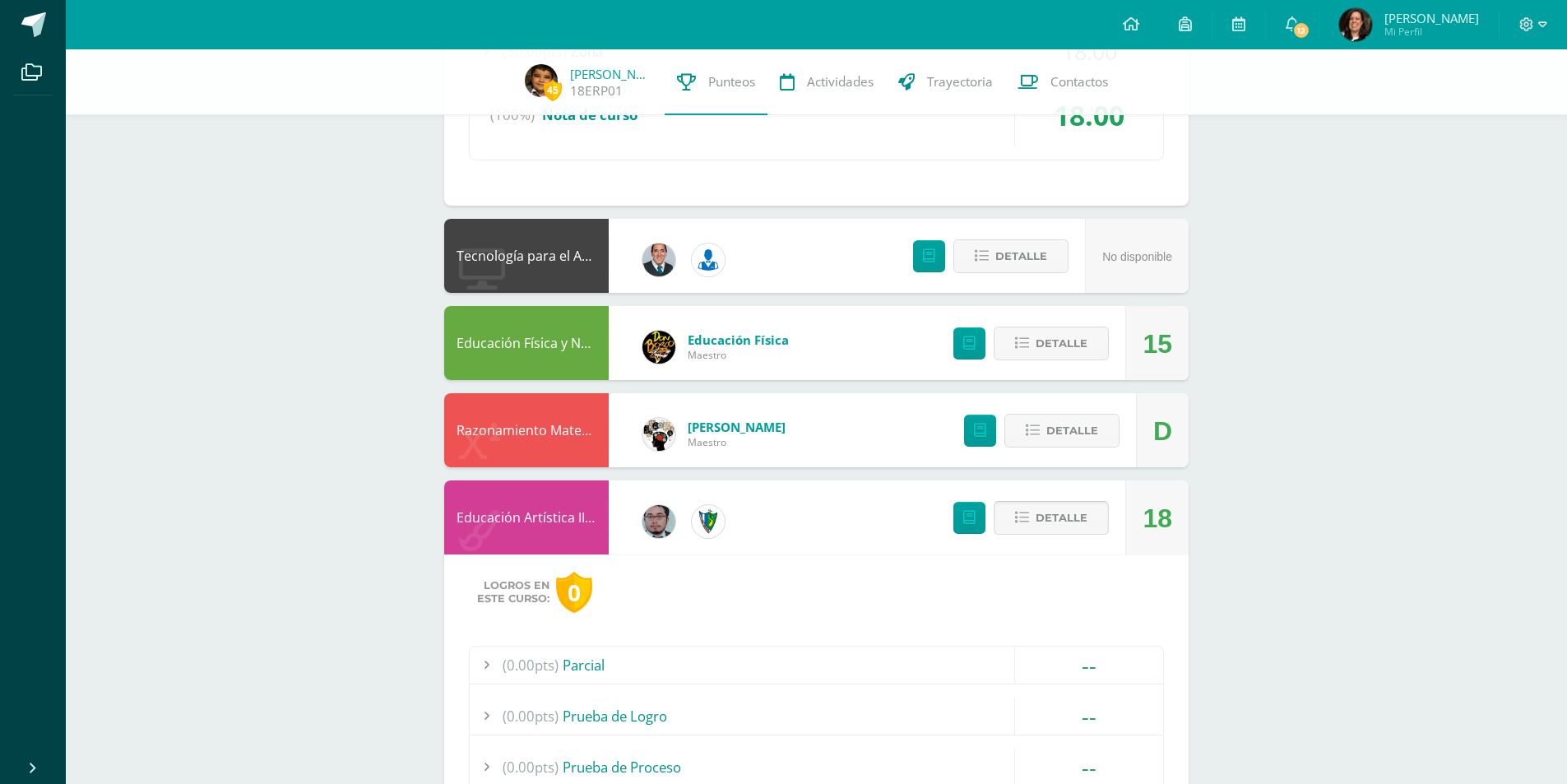
click at [1048, 526] on span "Detalle" at bounding box center [1062, 517] width 52 height 30
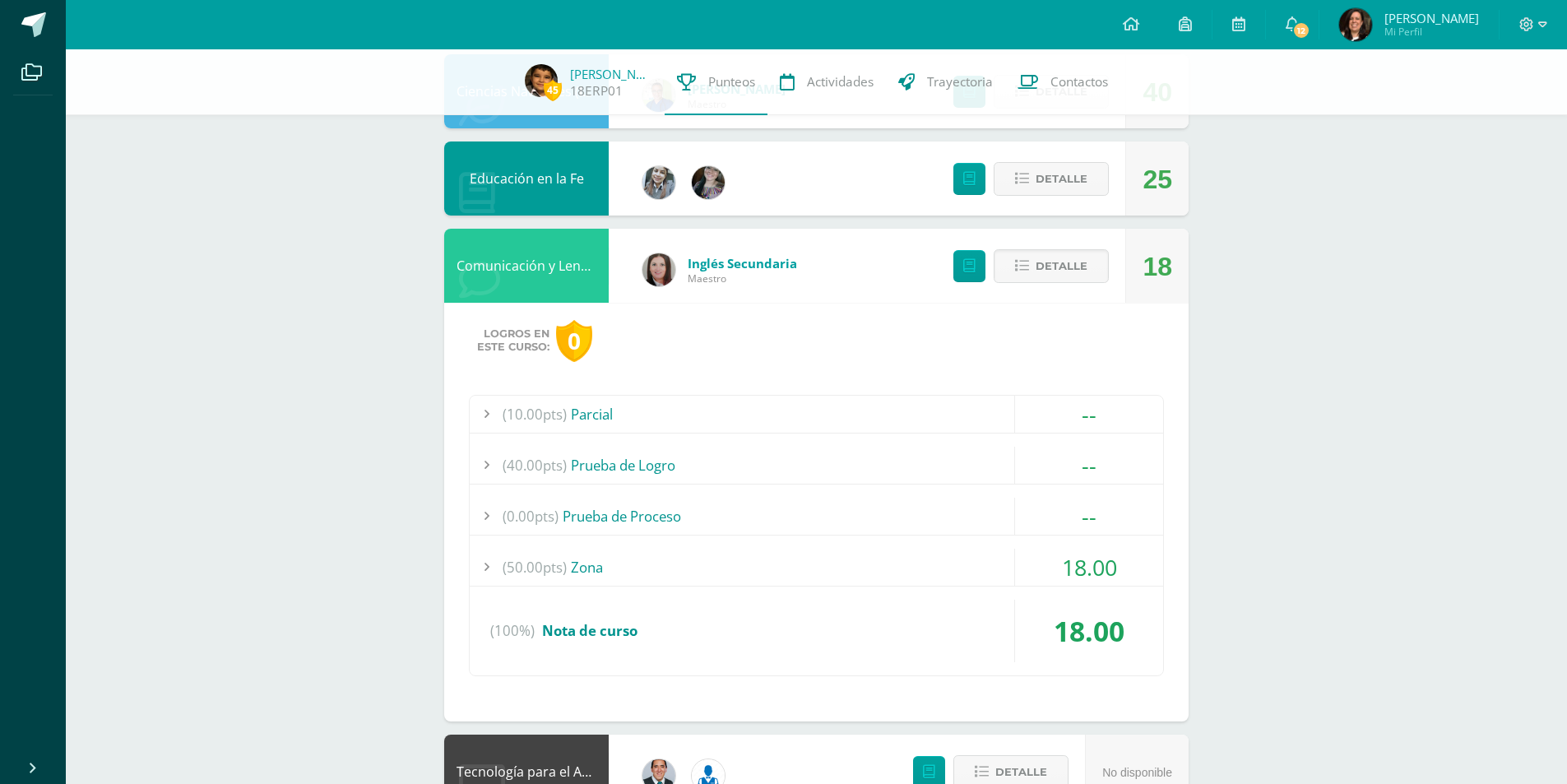
scroll to position [580, 0]
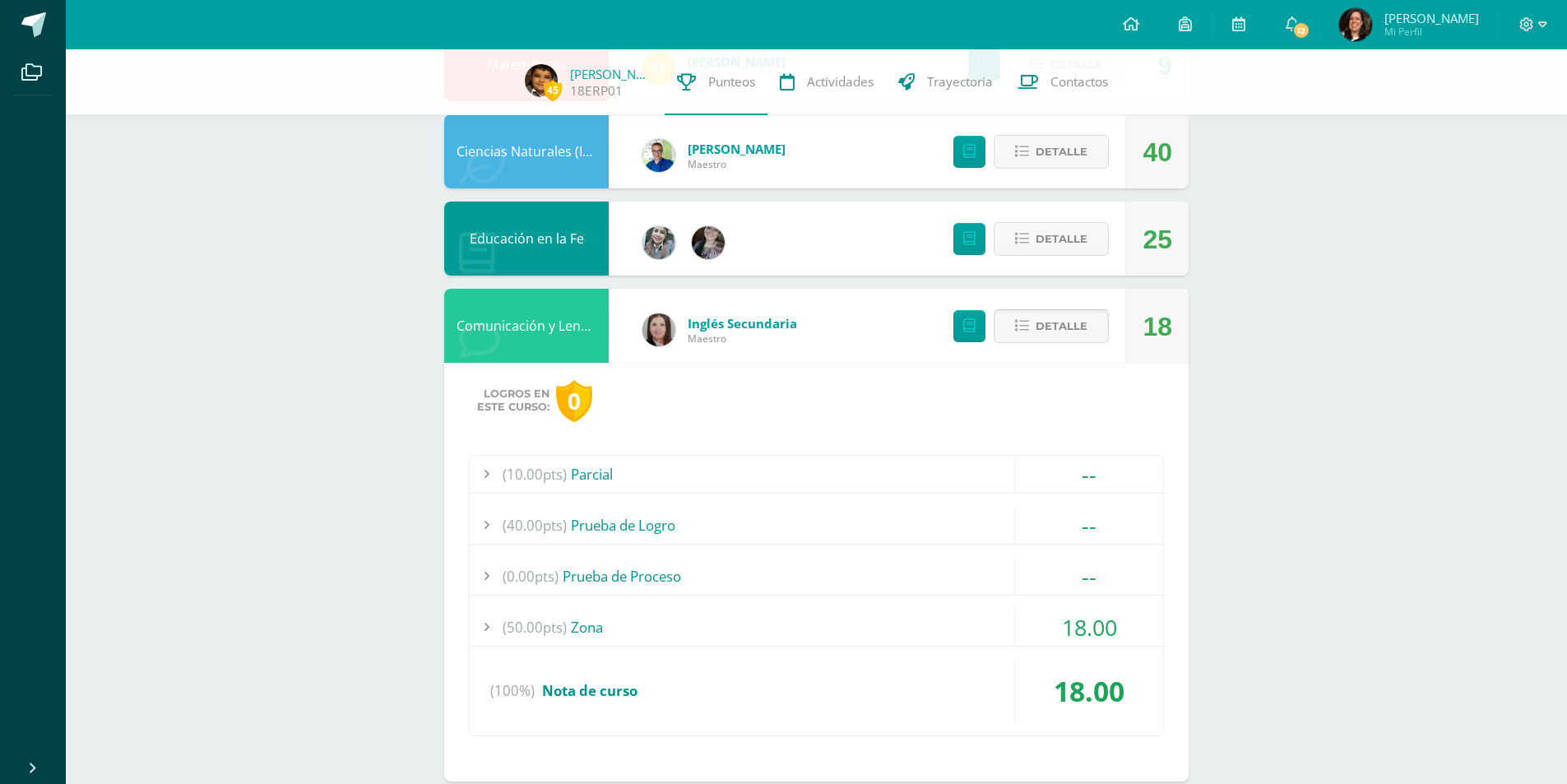
click at [1023, 333] on icon at bounding box center [1022, 326] width 14 height 14
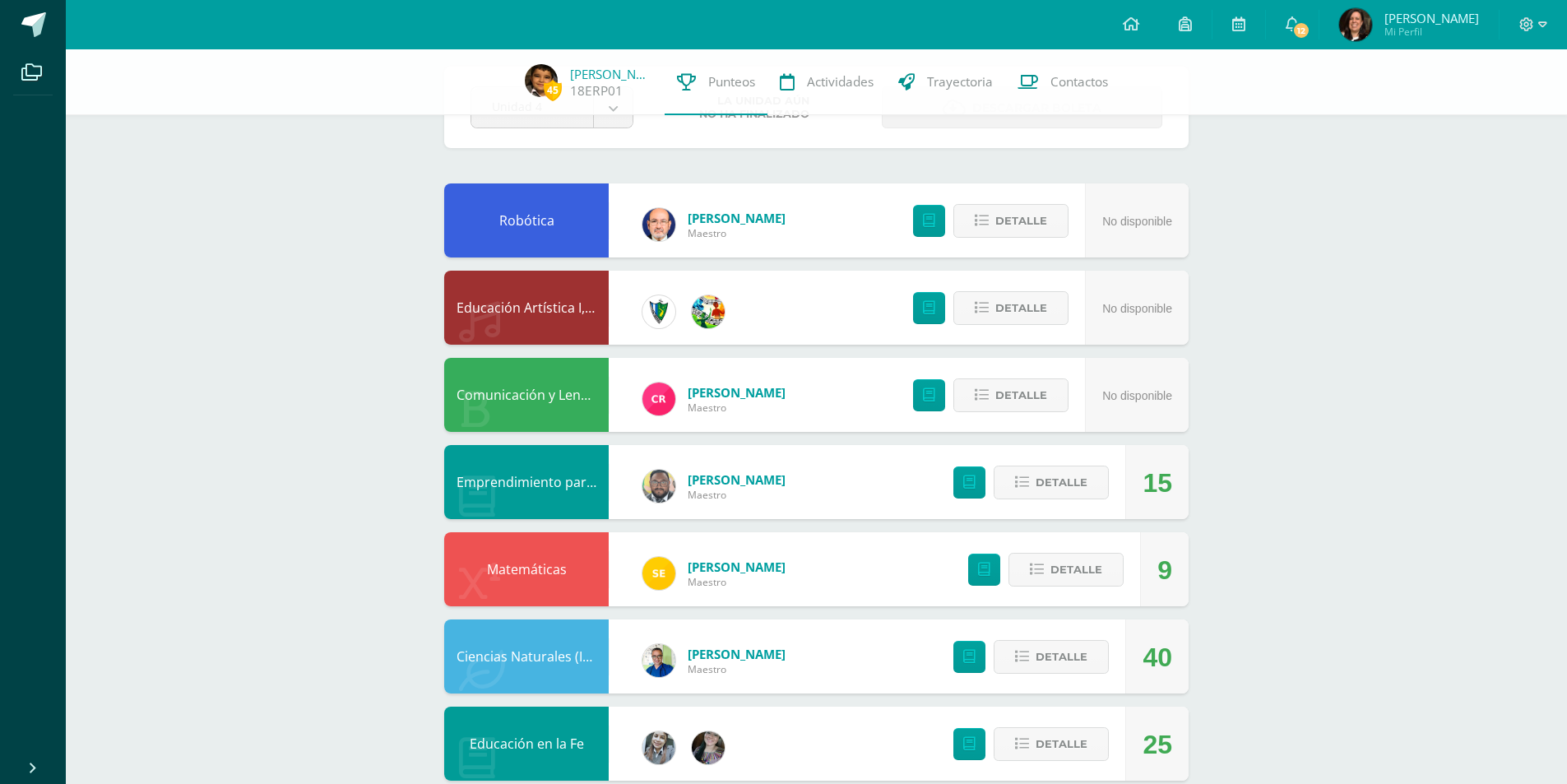
scroll to position [0, 0]
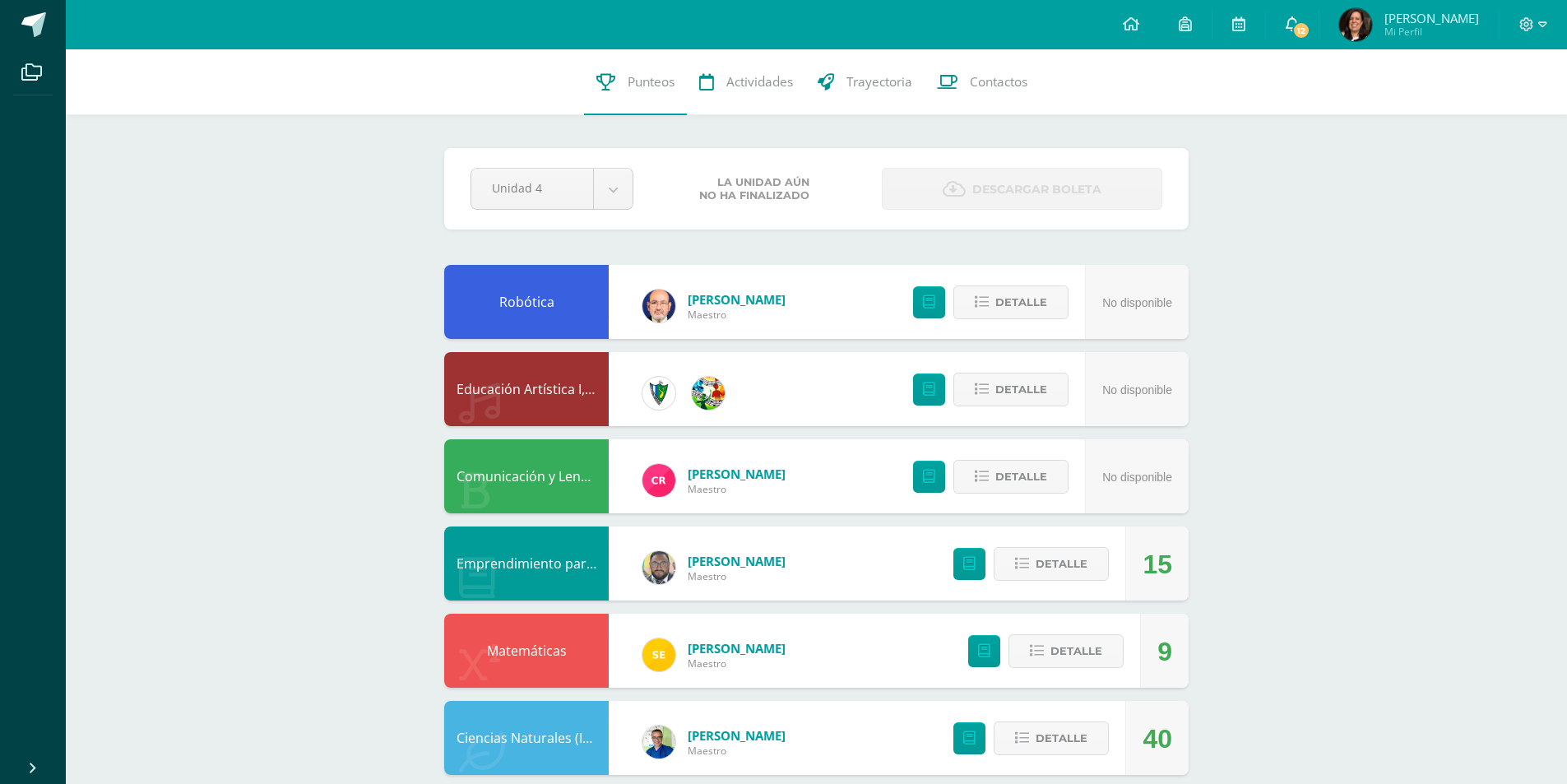
click at [1299, 27] on icon at bounding box center [1293, 24] width 13 height 15
